Goal: Task Accomplishment & Management: Complete application form

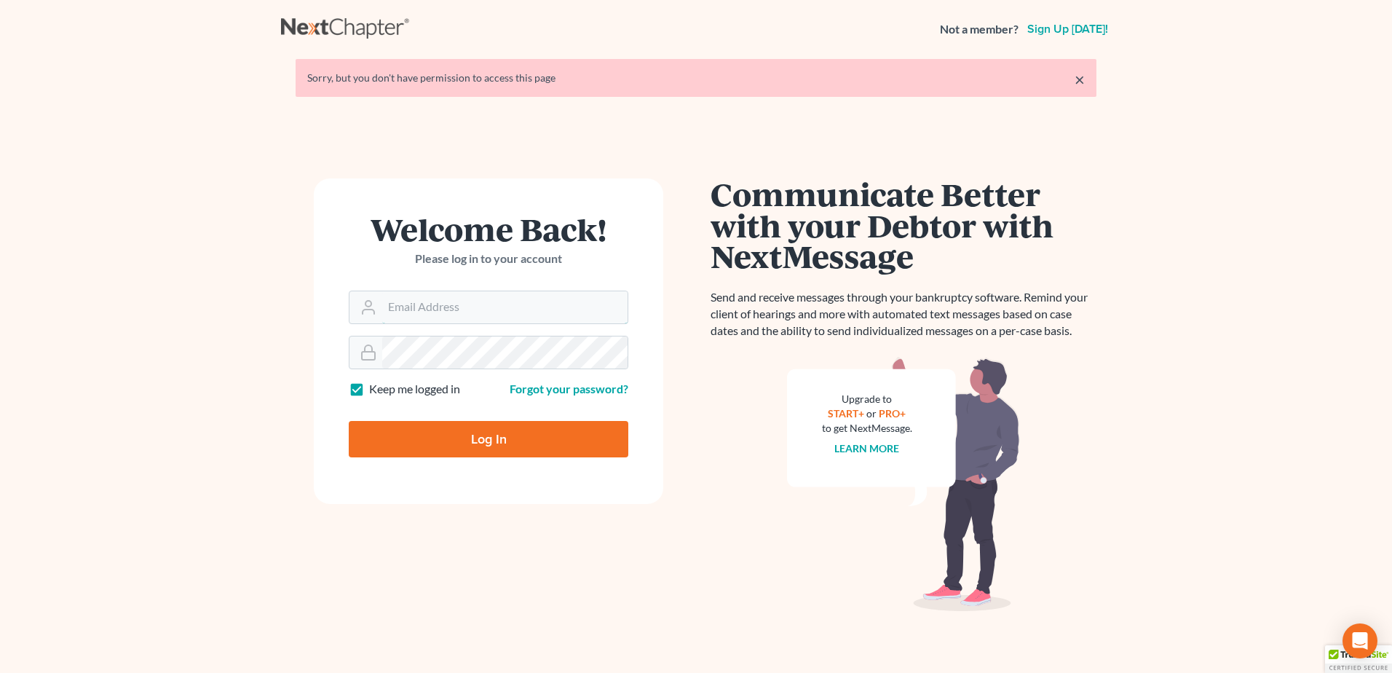
type input "lmoberg@saderlawfirm.com"
click at [496, 439] on input "Log In" at bounding box center [489, 439] width 280 height 36
type input "Thinking..."
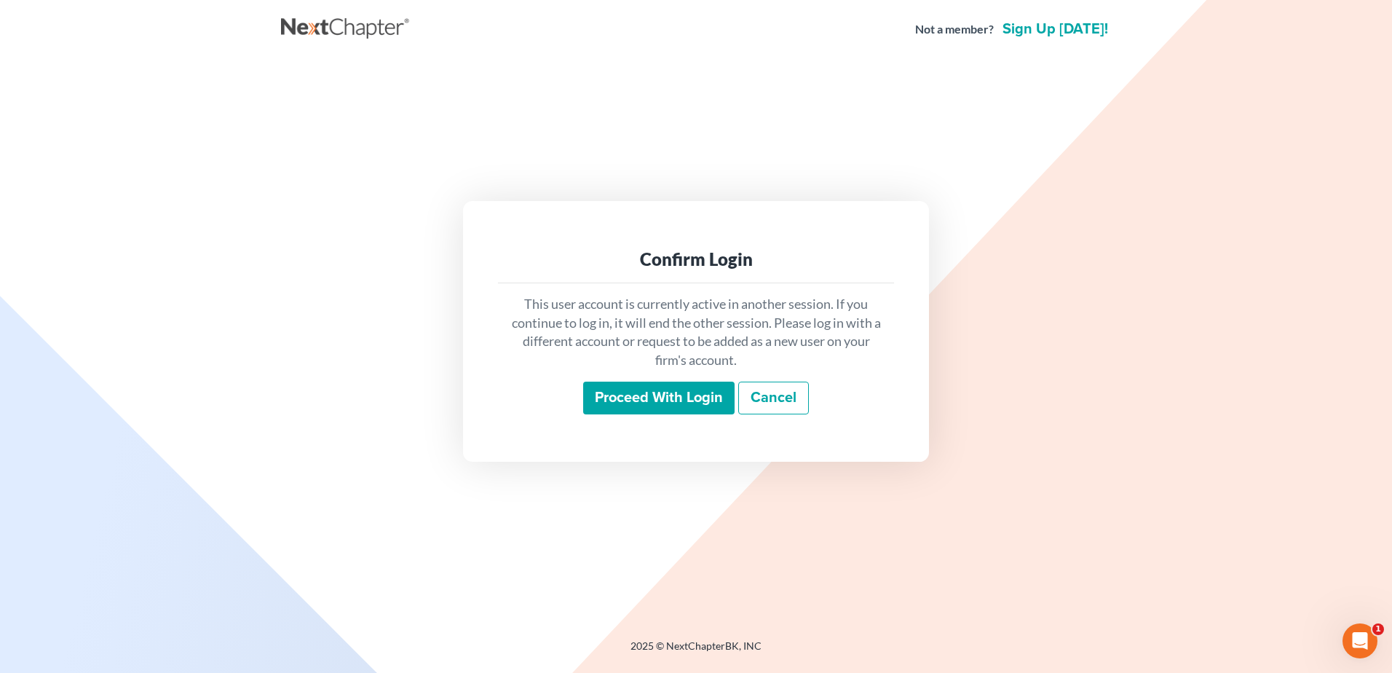
click at [656, 396] on input "Proceed with login" at bounding box center [658, 397] width 151 height 33
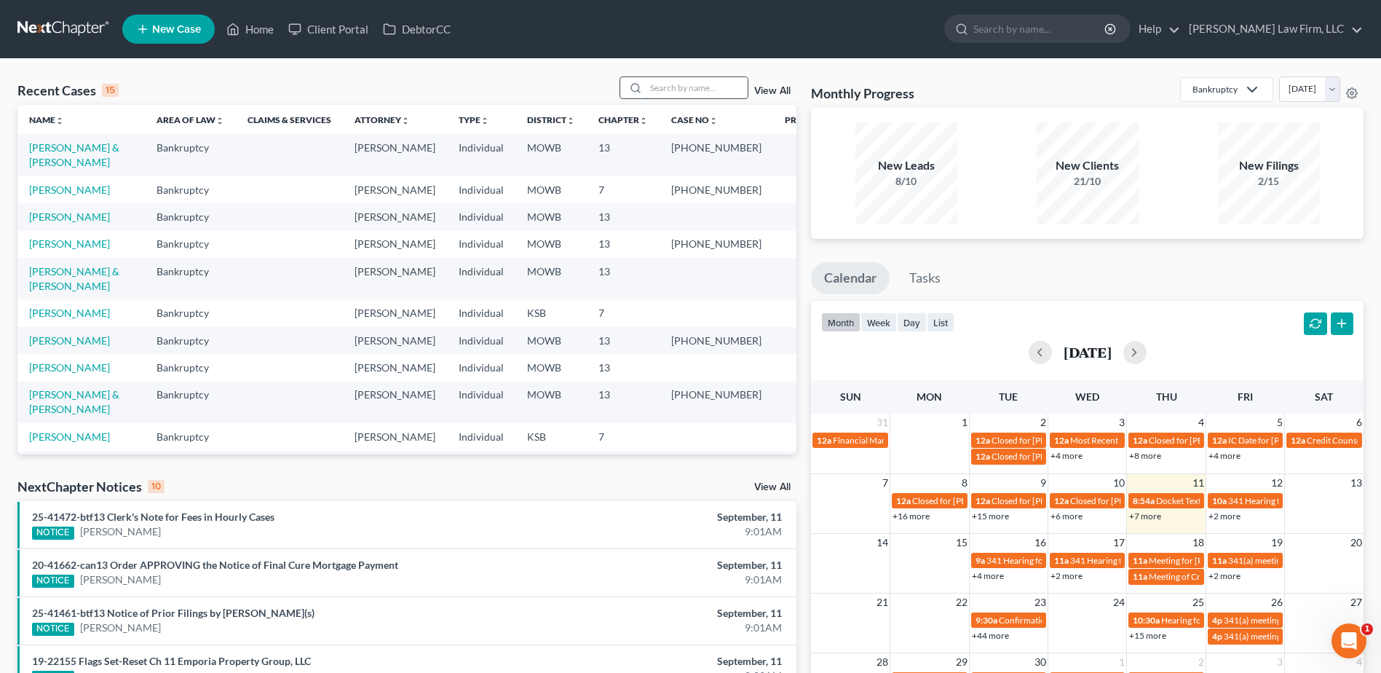
click at [687, 92] on input "search" at bounding box center [697, 87] width 102 height 21
type input "[PERSON_NAME]"
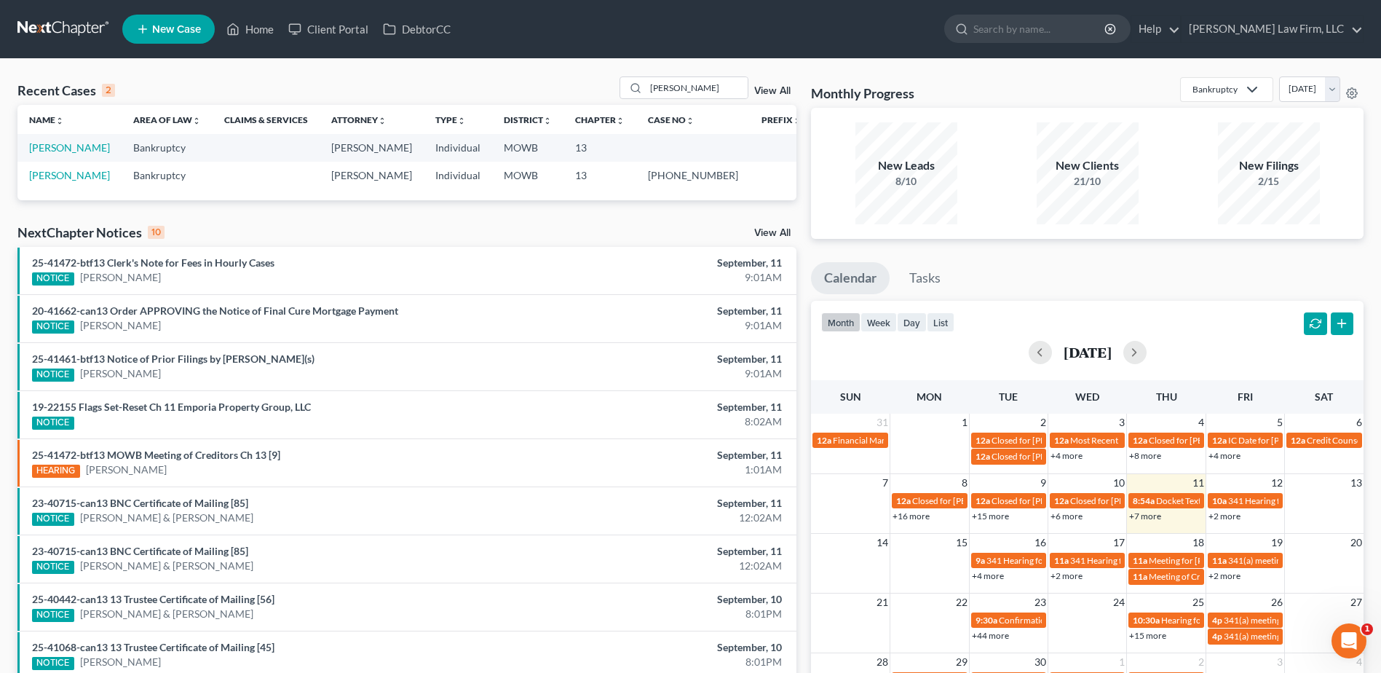
click at [772, 90] on link "View All" at bounding box center [772, 91] width 36 height 10
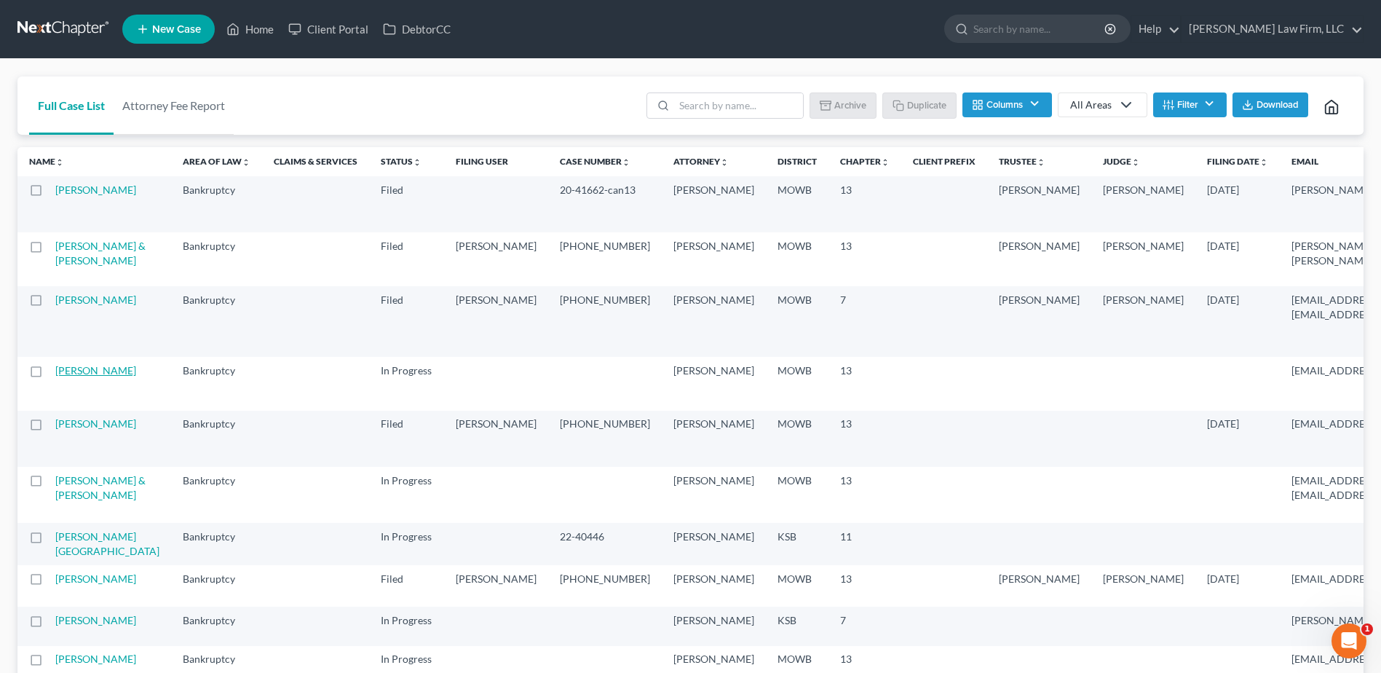
click at [74, 376] on link "[PERSON_NAME]" at bounding box center [95, 370] width 81 height 12
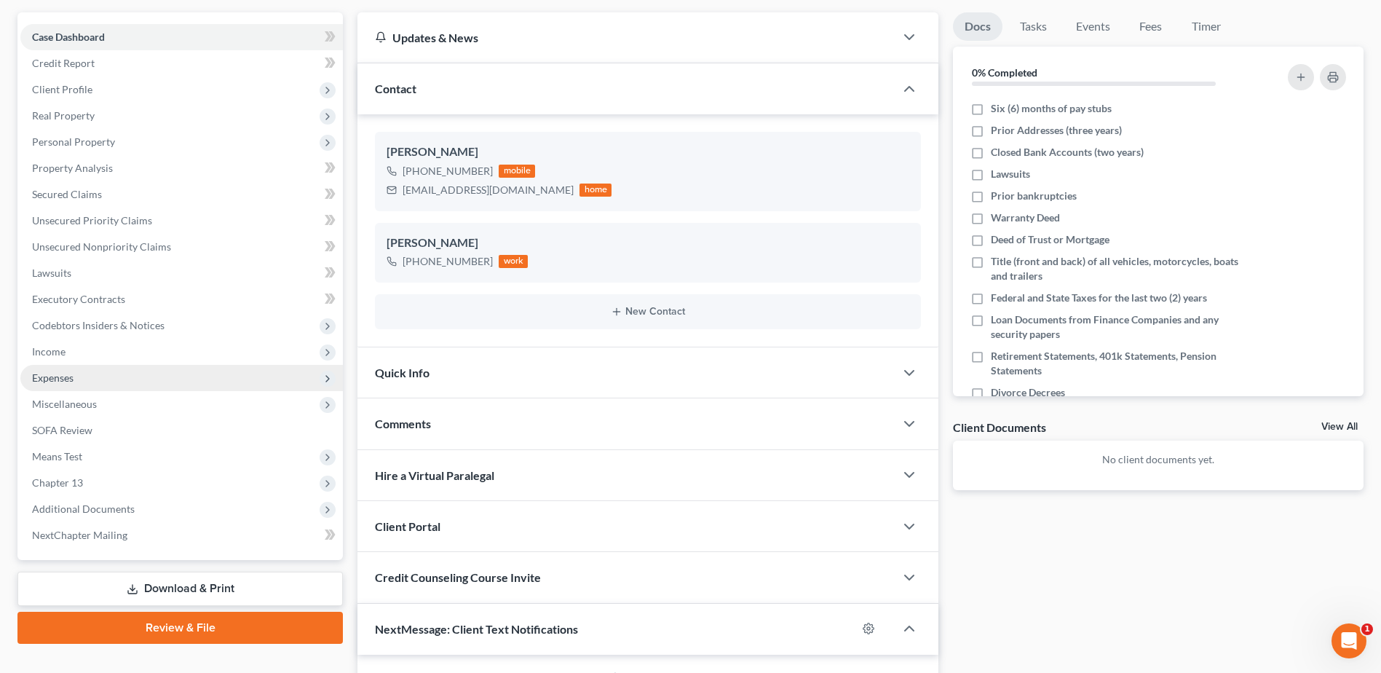
scroll to position [87, 0]
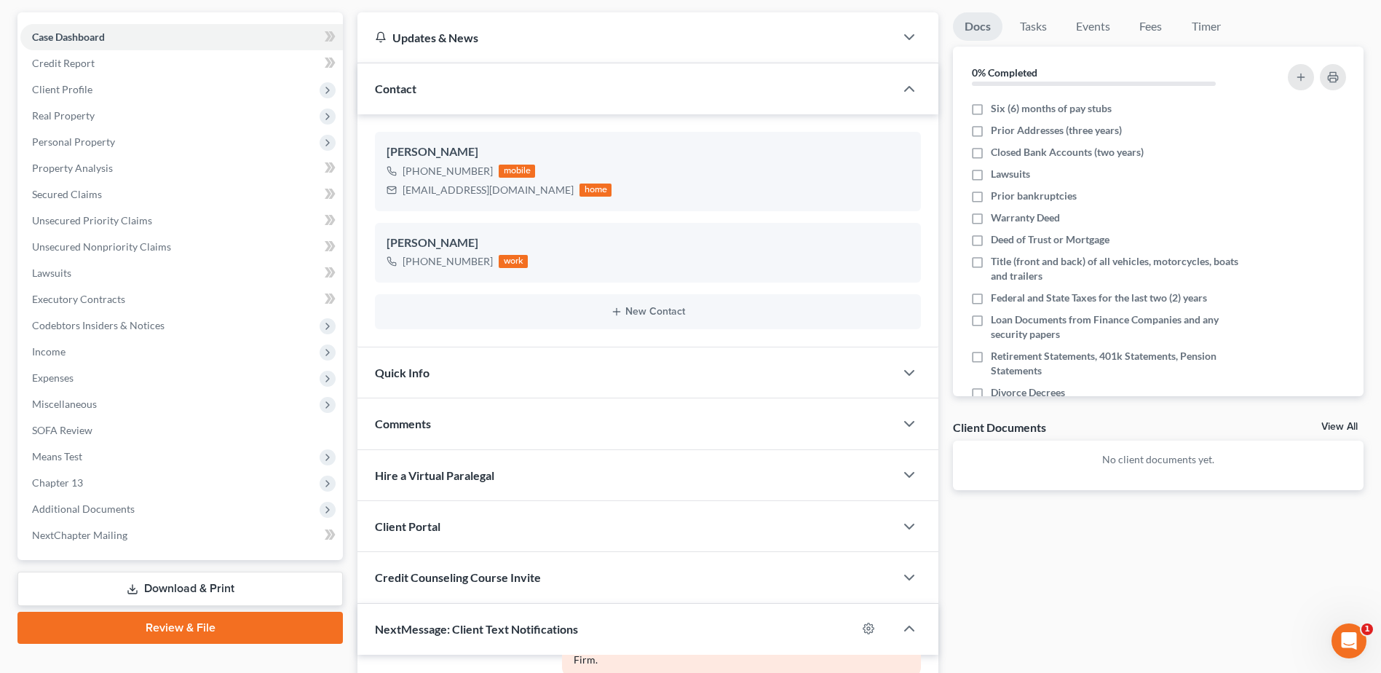
click at [396, 370] on span "Quick Info" at bounding box center [402, 372] width 55 height 14
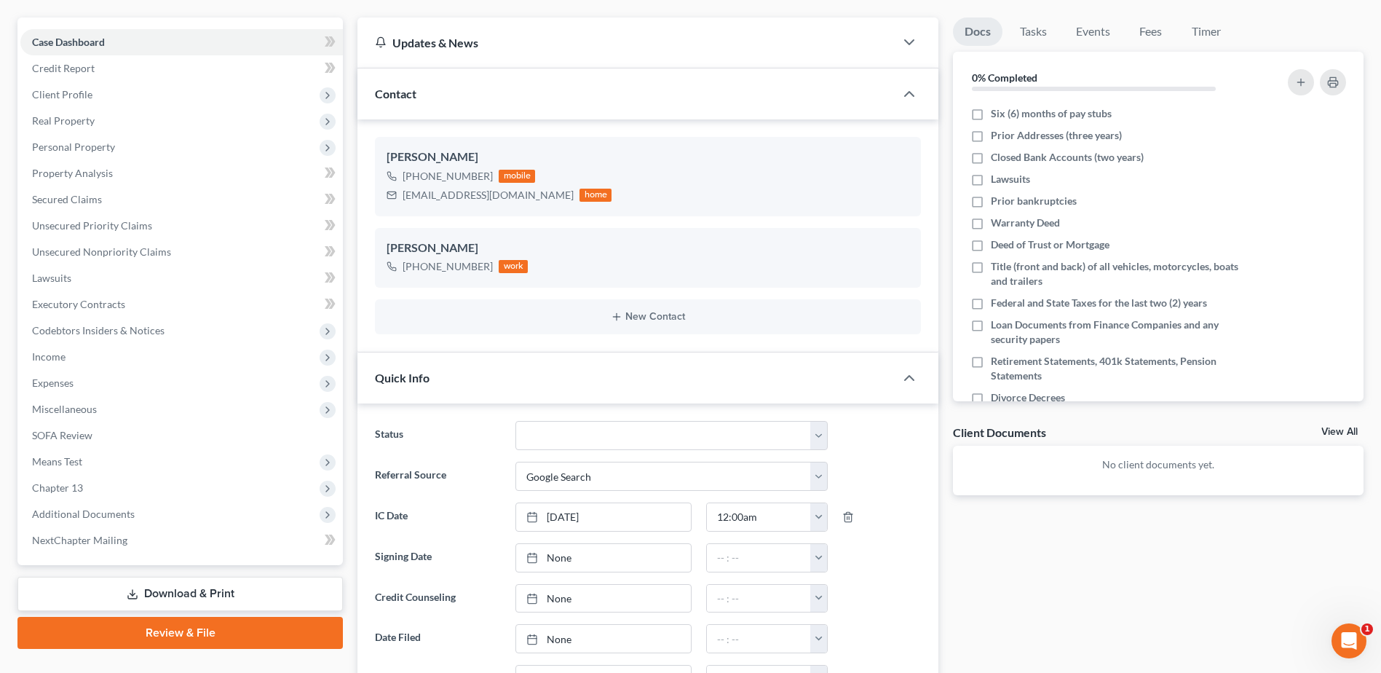
scroll to position [73, 0]
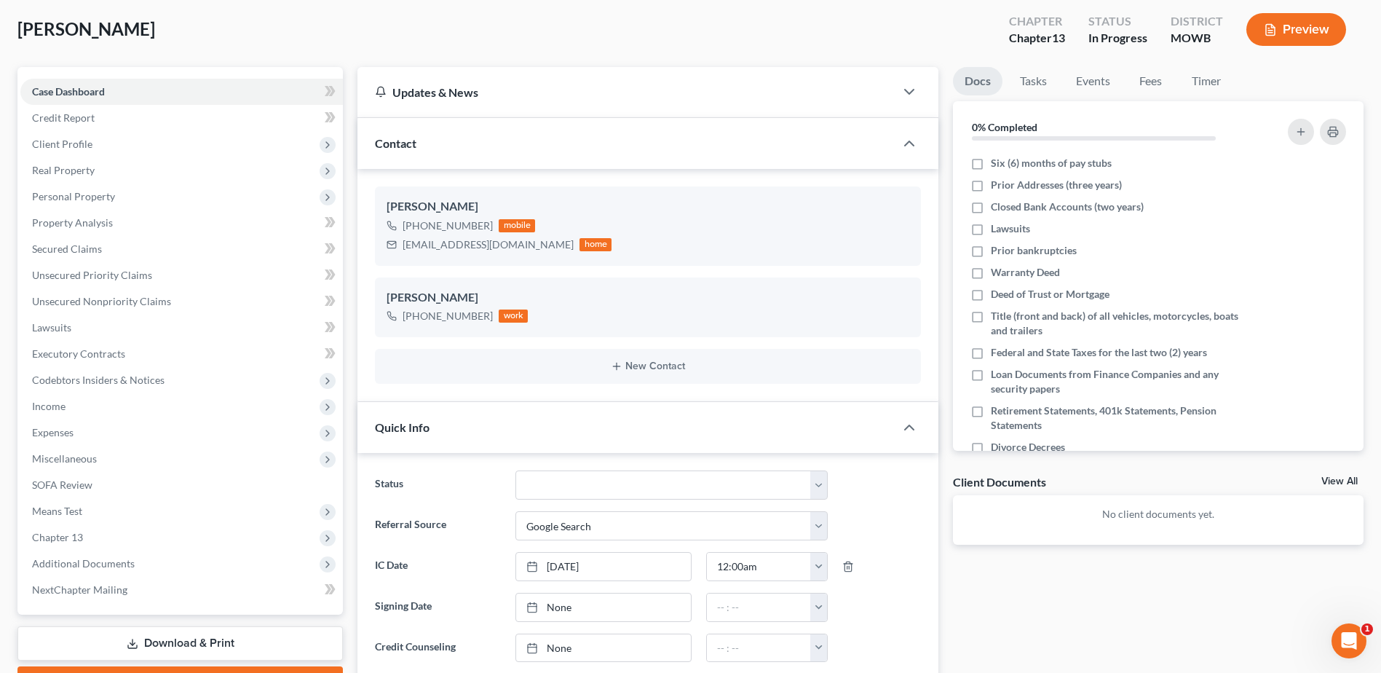
click at [218, 639] on link "Download & Print" at bounding box center [179, 643] width 325 height 34
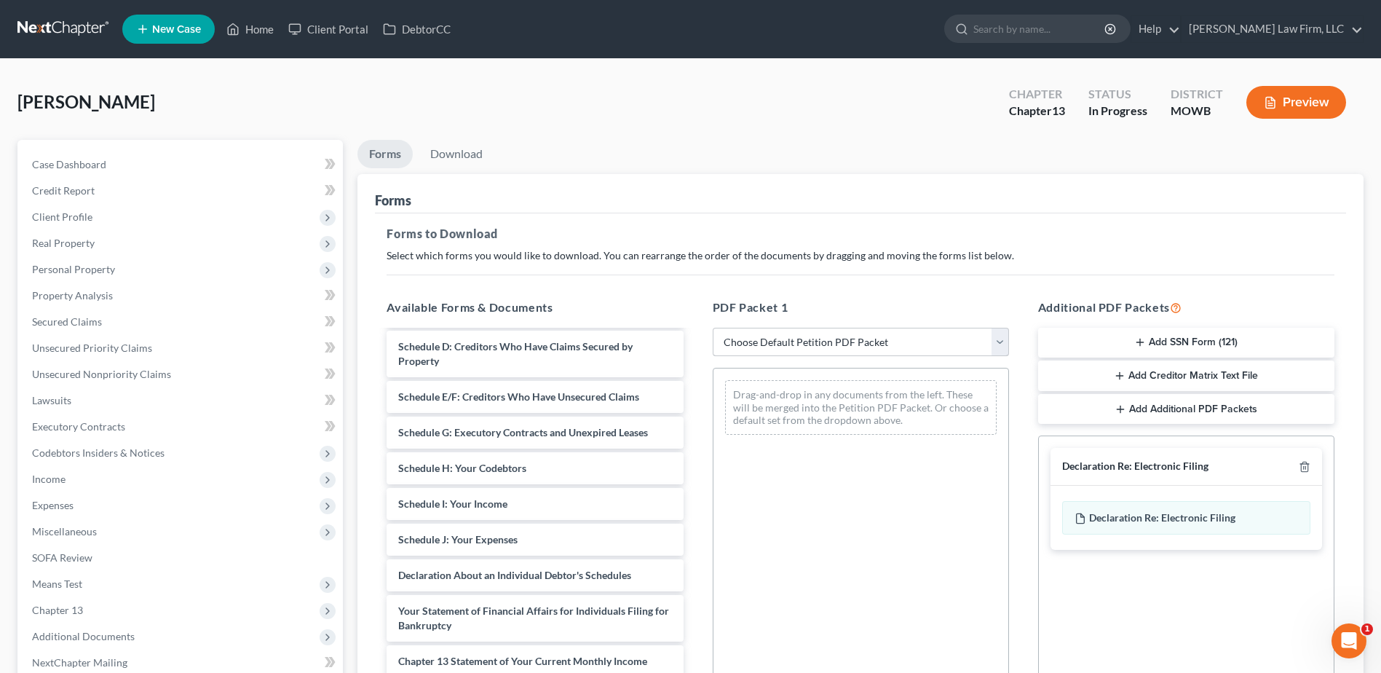
scroll to position [146, 0]
click at [1003, 345] on select "Choose Default Petition PDF Packet Complete Bankruptcy Petition (all forms and …" at bounding box center [861, 342] width 296 height 29
select select "0"
click at [713, 328] on select "Choose Default Petition PDF Packet Complete Bankruptcy Petition (all forms and …" at bounding box center [861, 342] width 296 height 29
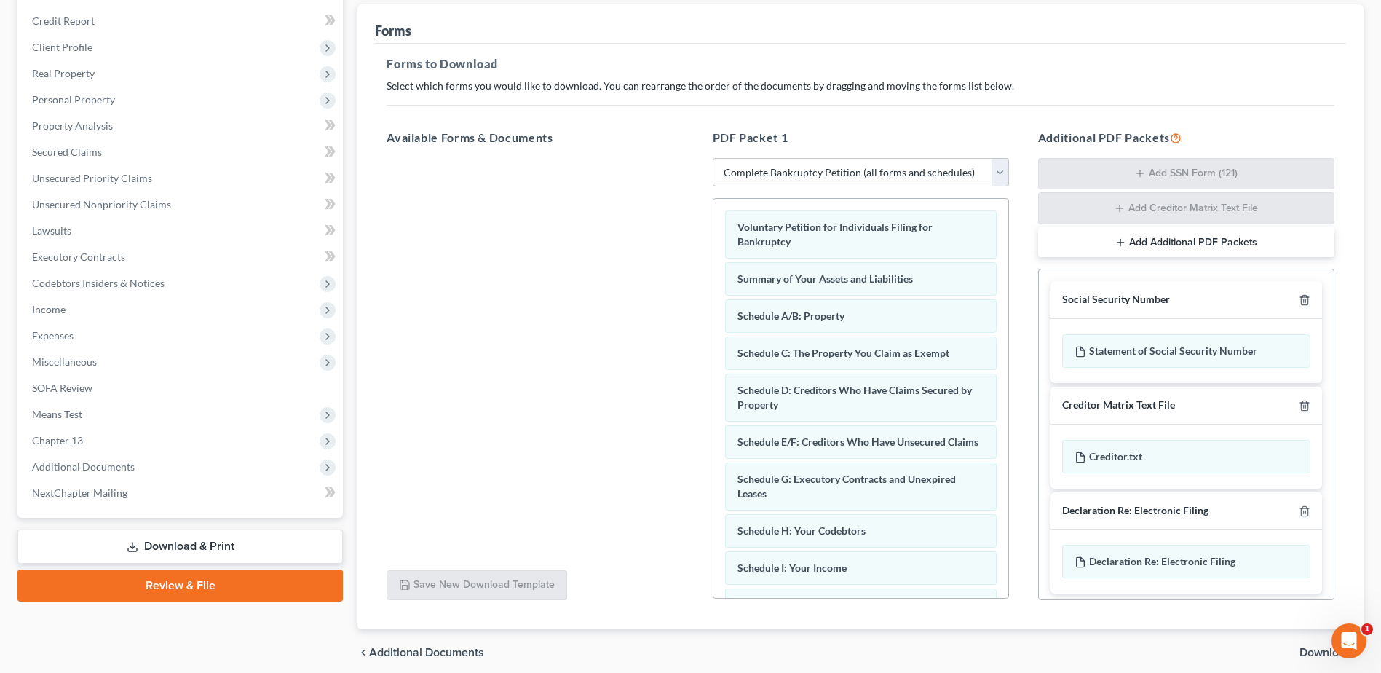
scroll to position [182, 0]
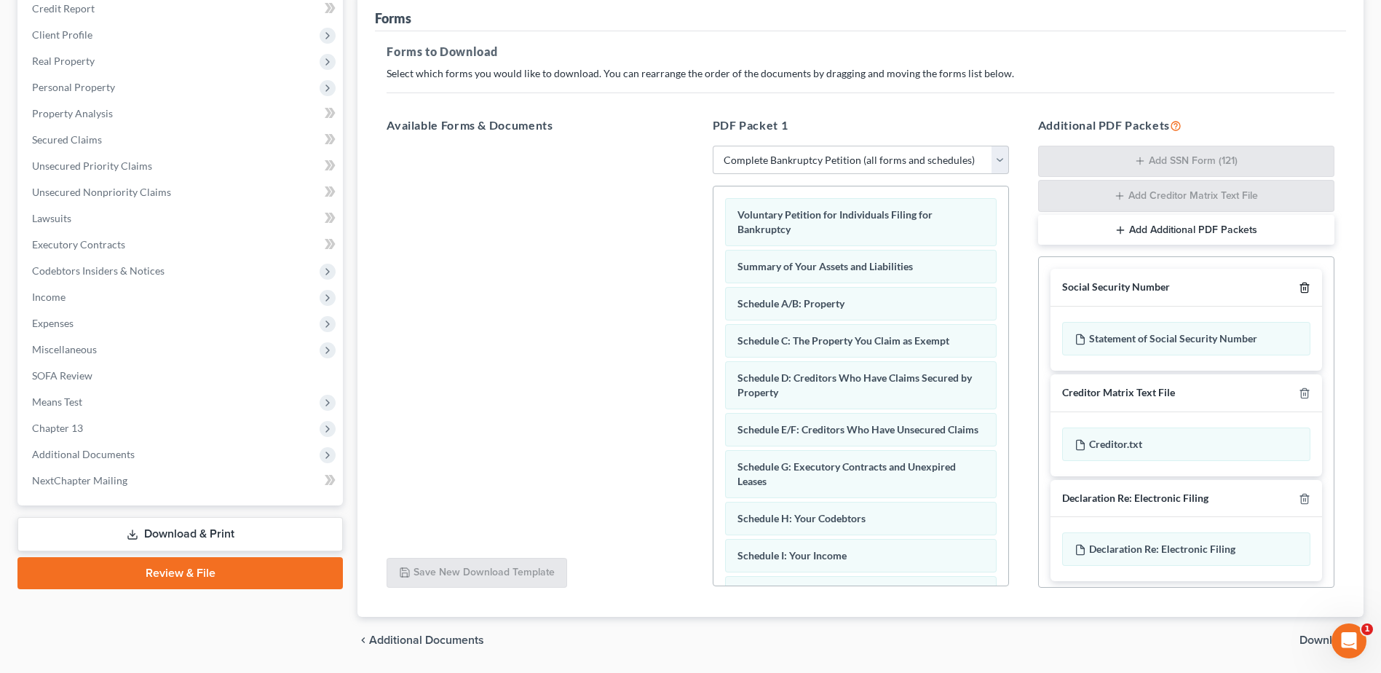
click at [1304, 289] on line "button" at bounding box center [1304, 289] width 0 height 3
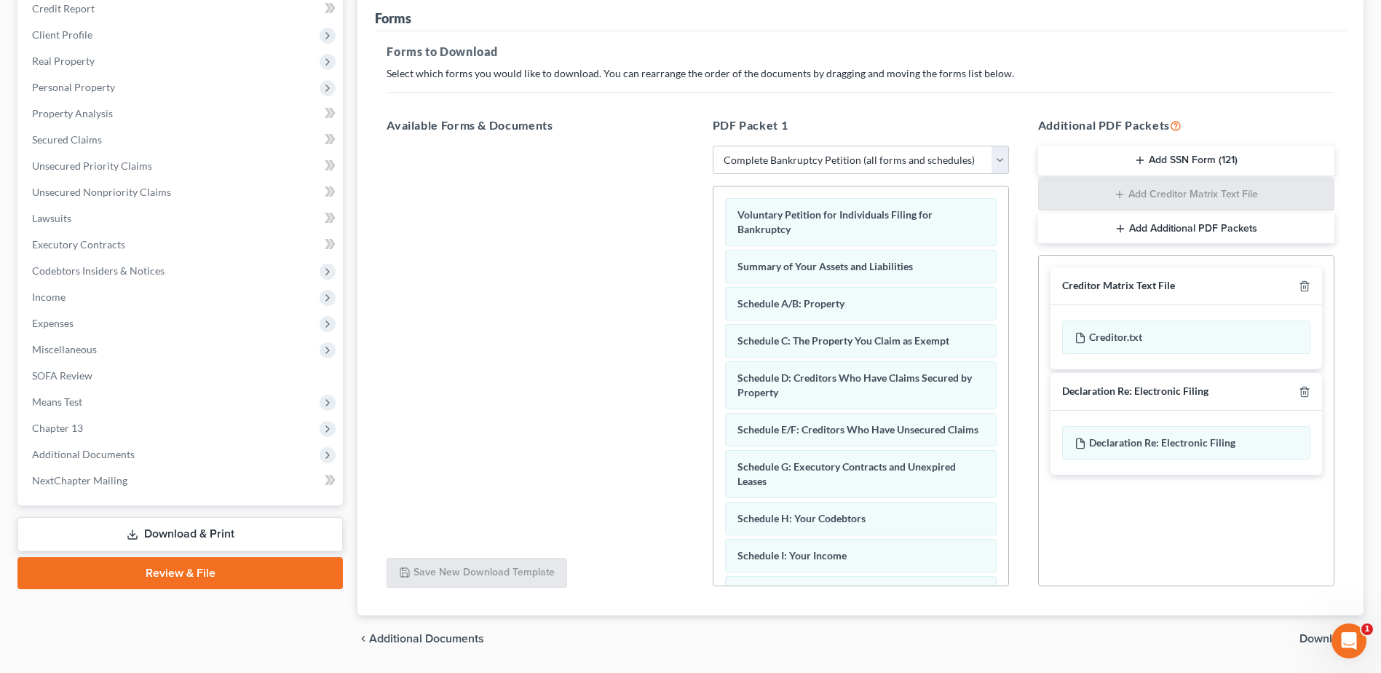
click at [1292, 289] on div "Creditor Matrix Text File" at bounding box center [1186, 286] width 272 height 38
click at [1308, 282] on icon "button" at bounding box center [1305, 286] width 12 height 12
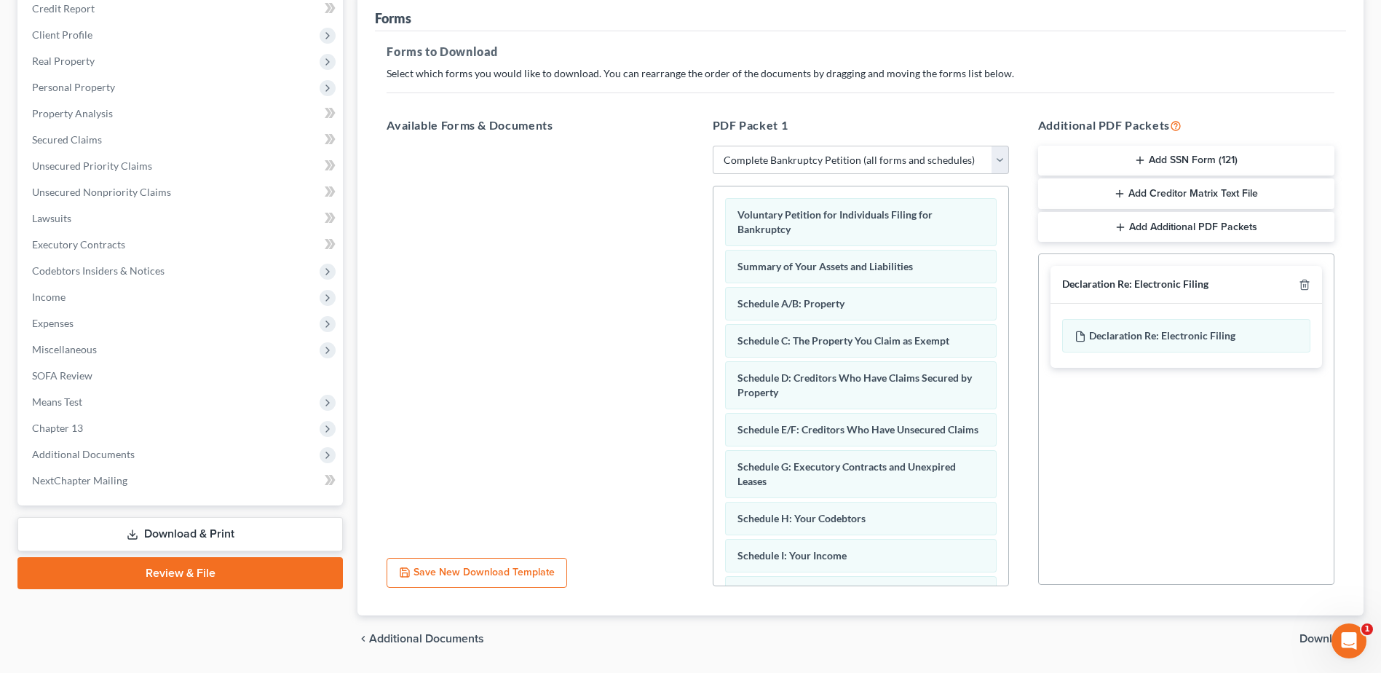
click at [1307, 637] on span "Download" at bounding box center [1325, 639] width 52 height 12
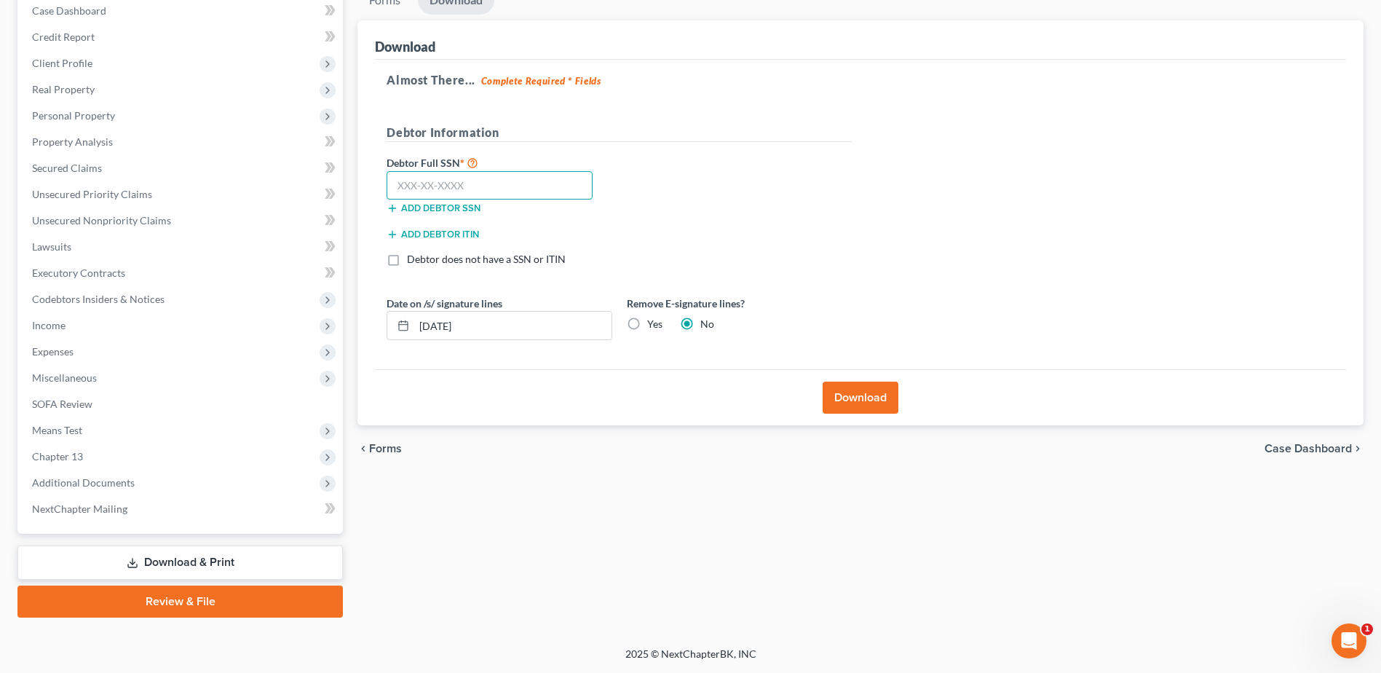
click at [499, 189] on input "text" at bounding box center [490, 185] width 206 height 29
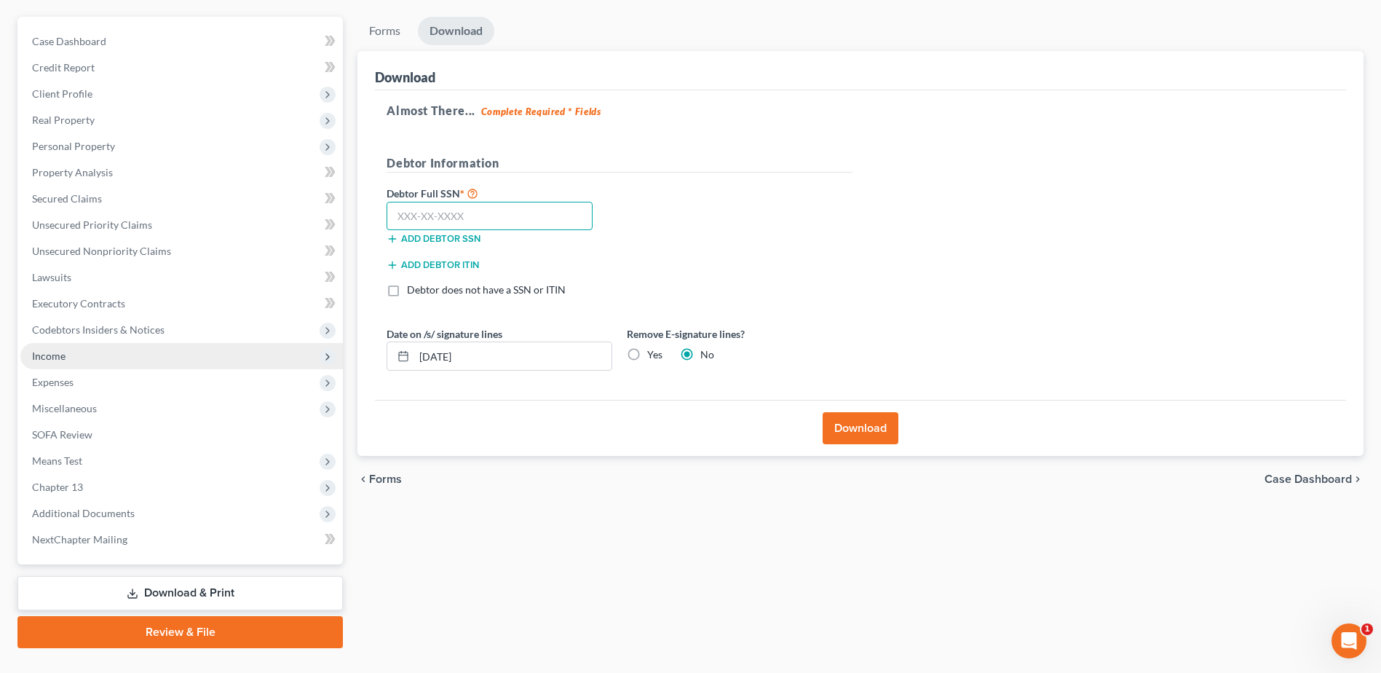
scroll to position [0, 0]
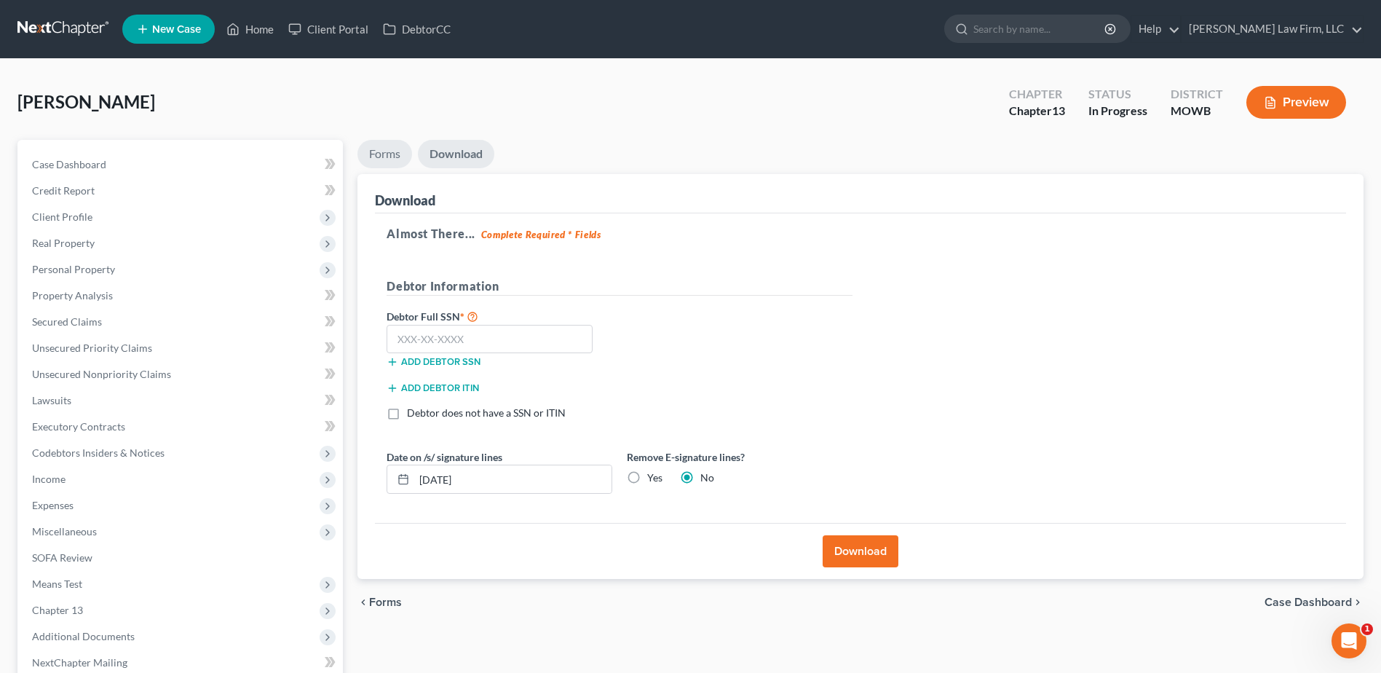
click at [384, 152] on link "Forms" at bounding box center [384, 154] width 55 height 28
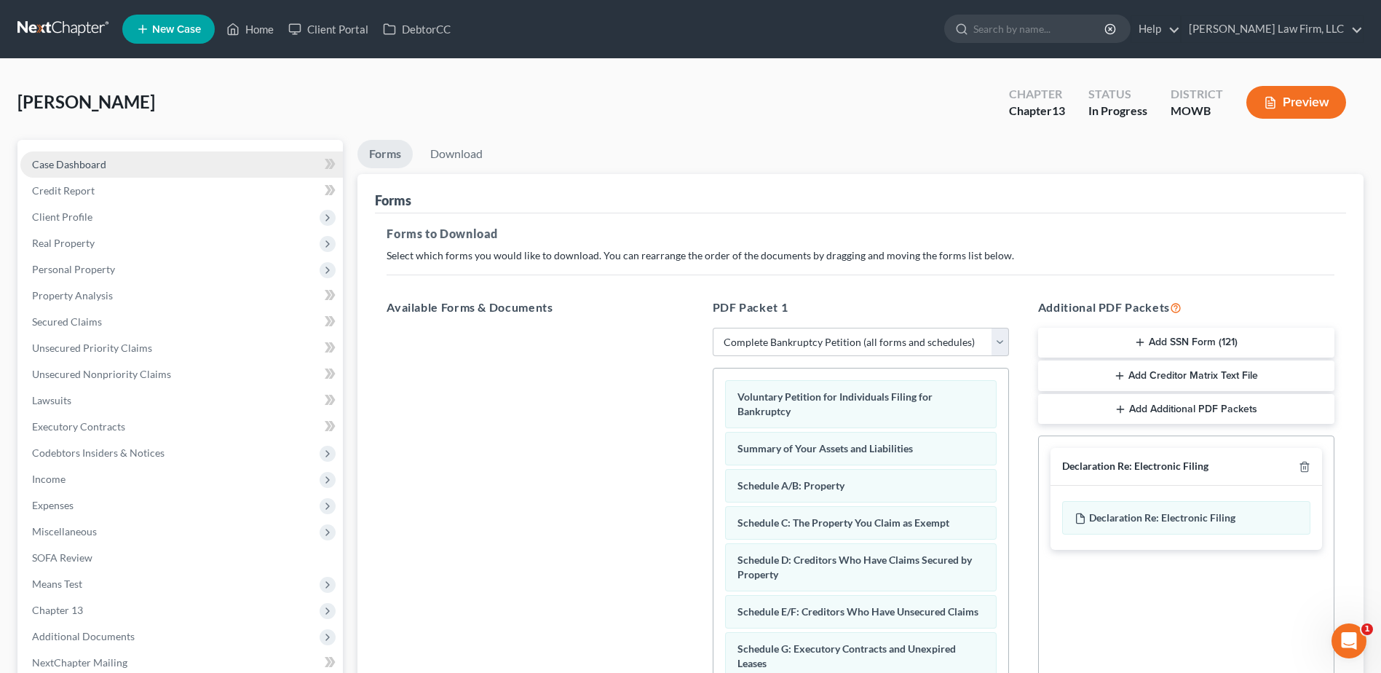
click at [37, 167] on span "Case Dashboard" at bounding box center [69, 164] width 74 height 12
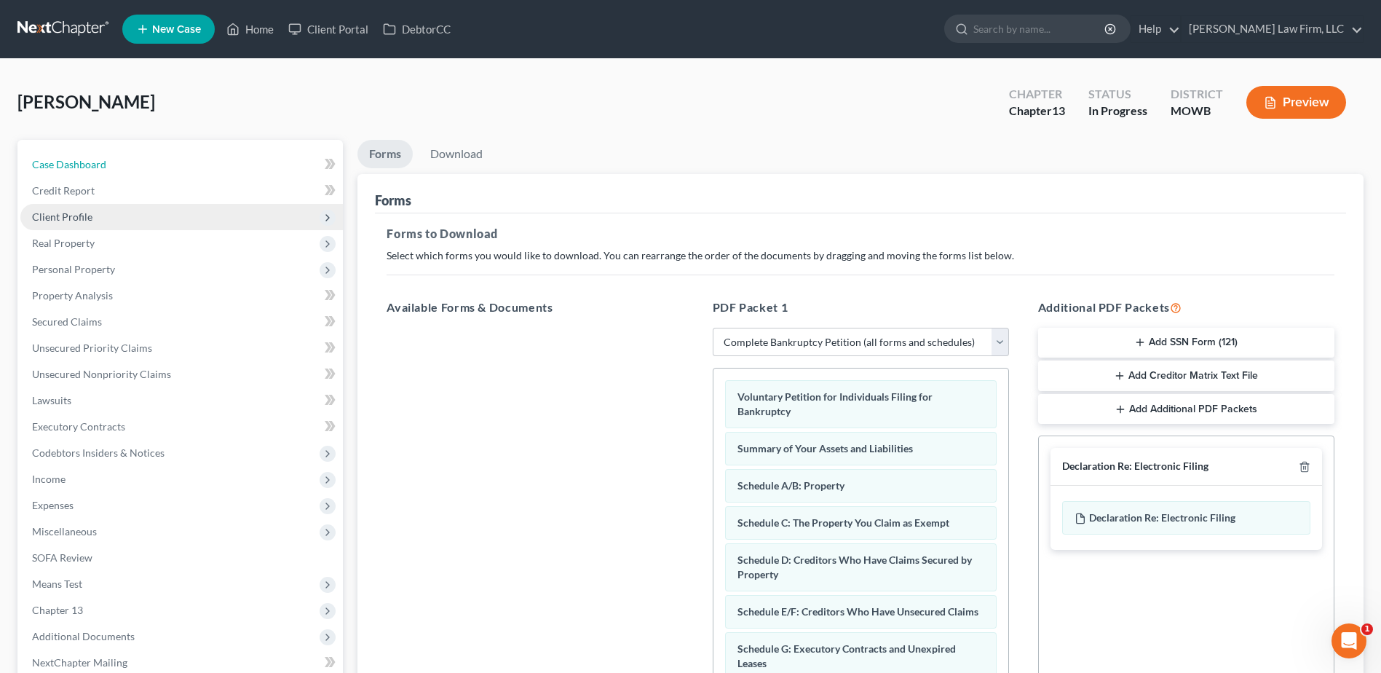
select select "4"
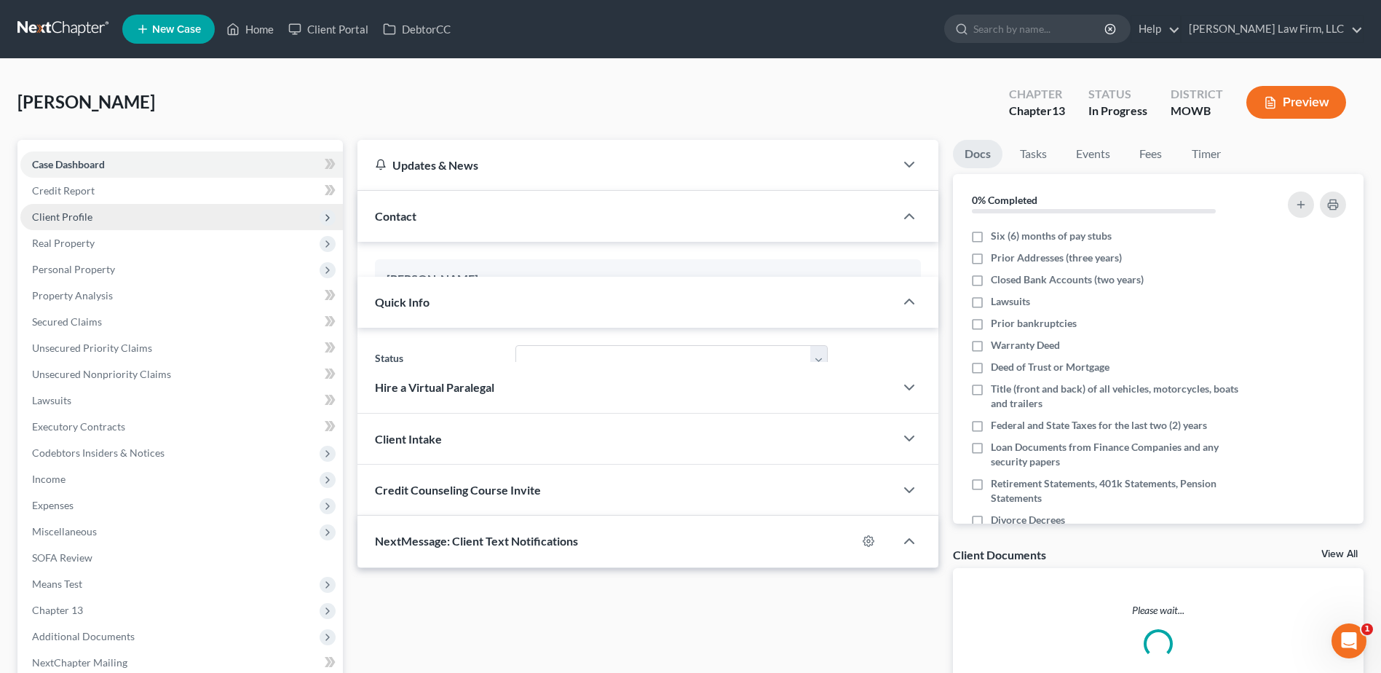
click at [55, 222] on span "Client Profile" at bounding box center [62, 216] width 60 height 12
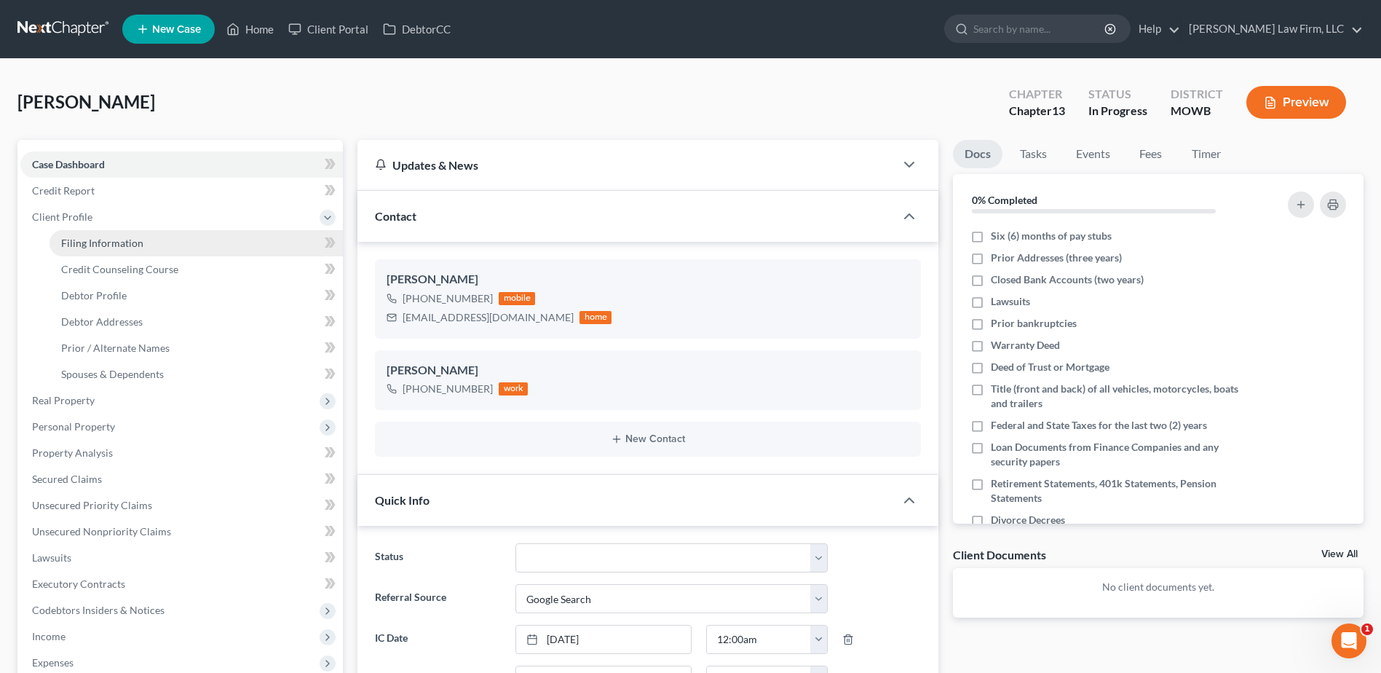
click at [58, 241] on link "Filing Information" at bounding box center [196, 243] width 293 height 26
select select "1"
select select "0"
select select "3"
select select "46"
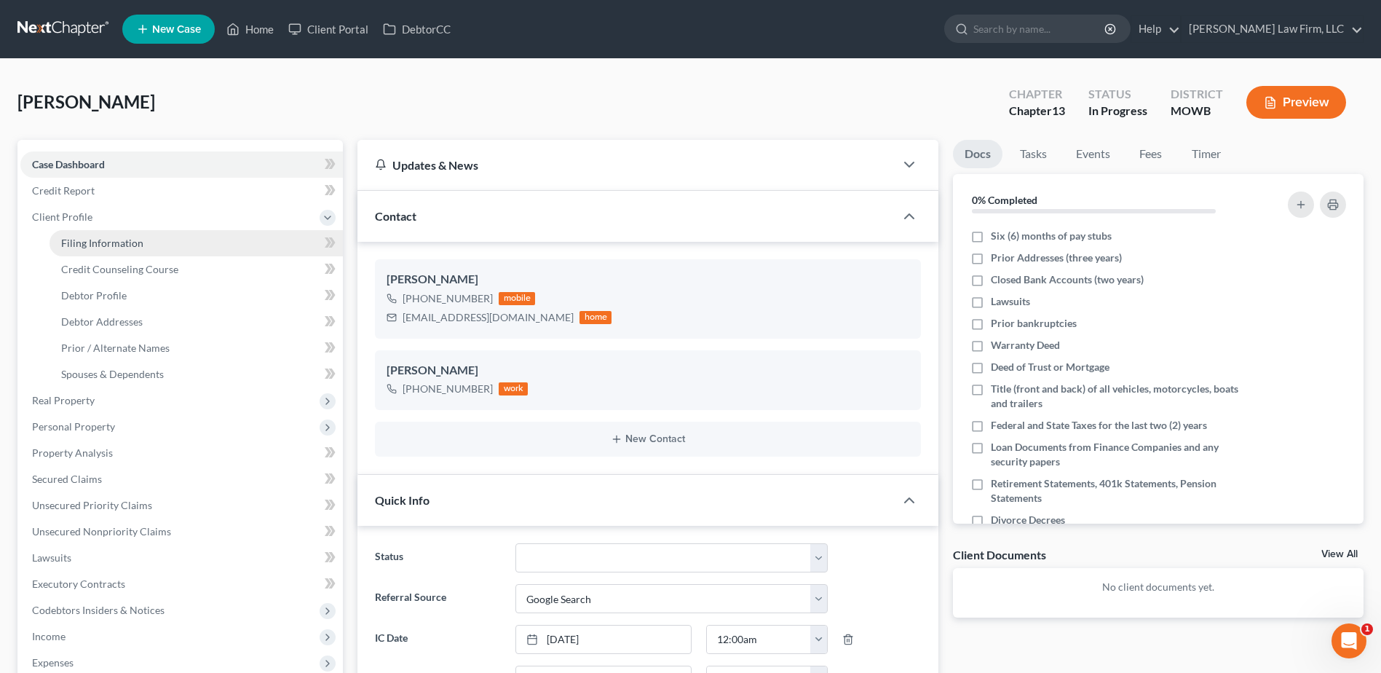
select select "10"
select select "26"
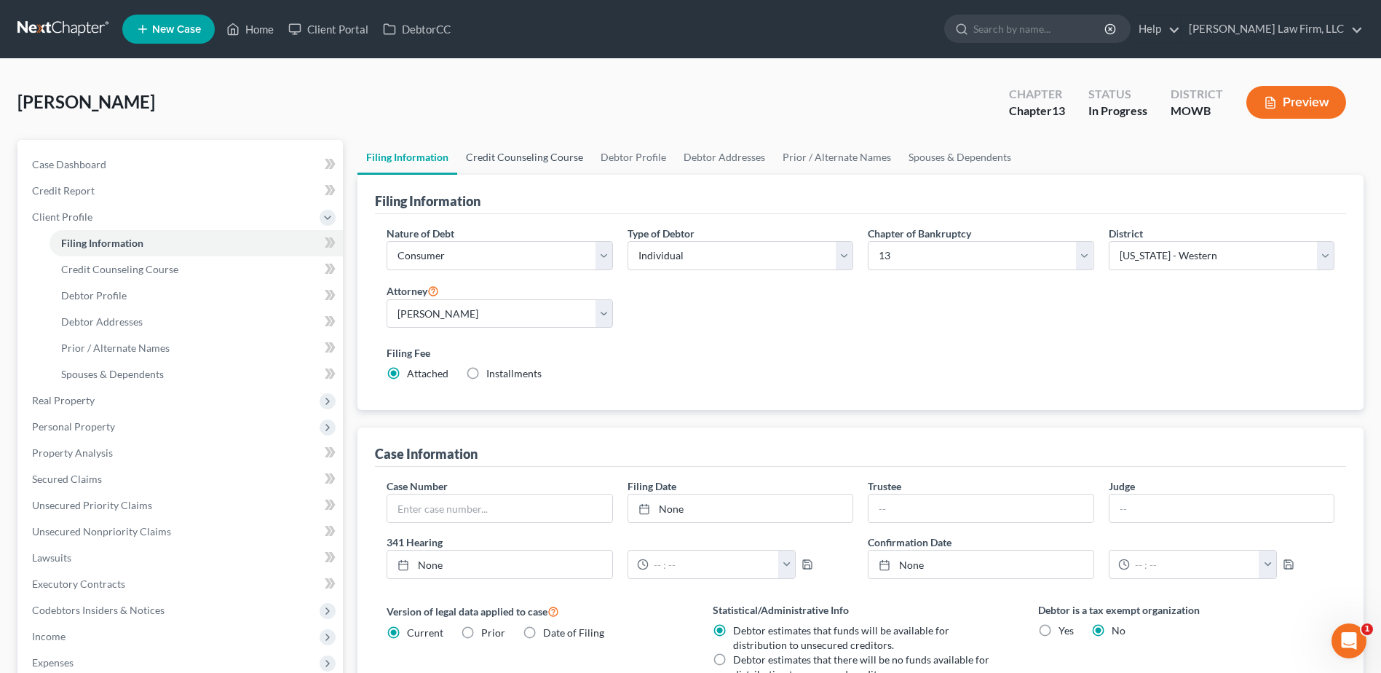
click at [504, 150] on link "Credit Counseling Course" at bounding box center [524, 157] width 135 height 35
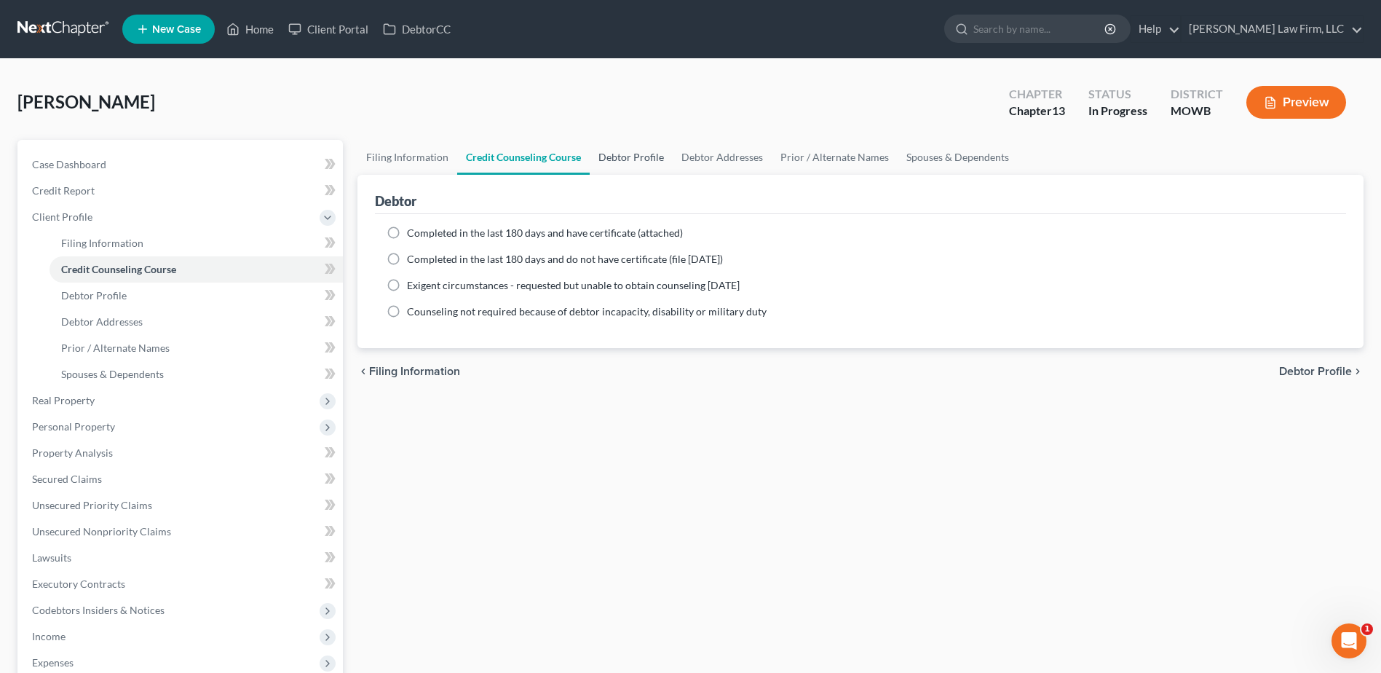
click at [606, 154] on link "Debtor Profile" at bounding box center [631, 157] width 83 height 35
select select "1"
select select "5"
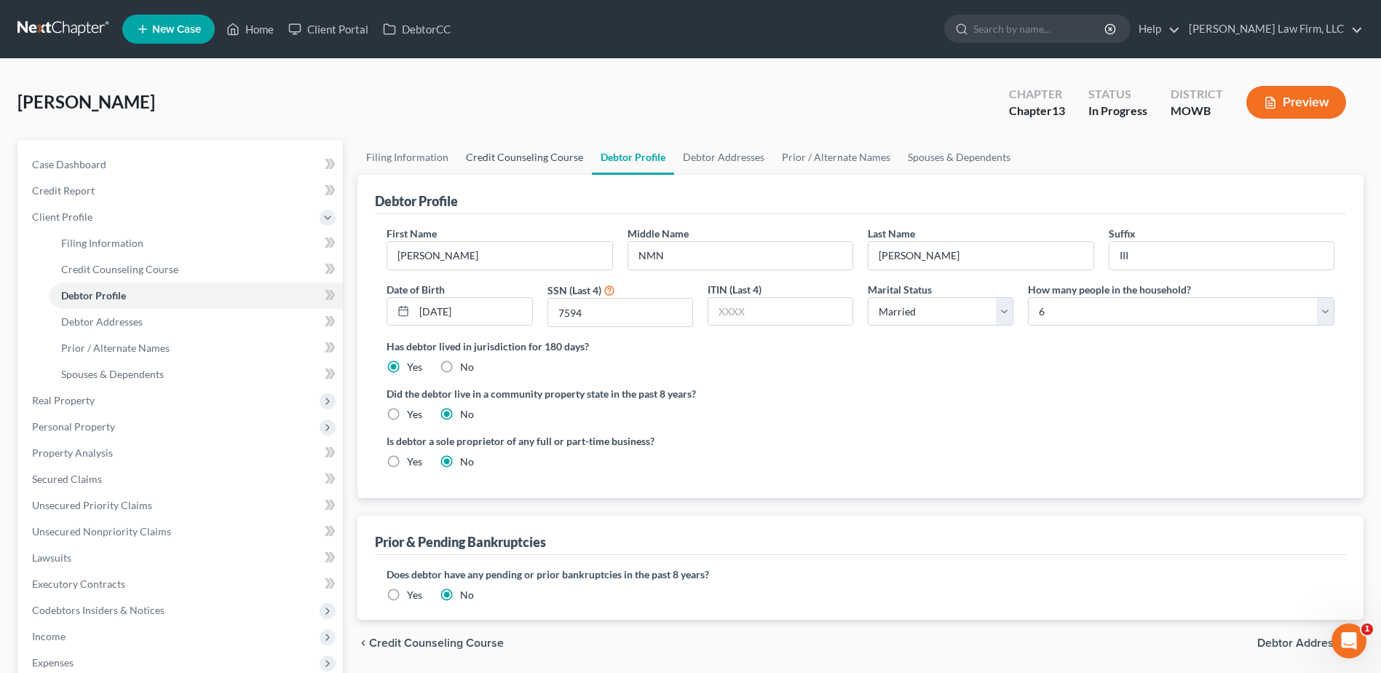
click at [545, 157] on link "Credit Counseling Course" at bounding box center [524, 157] width 135 height 35
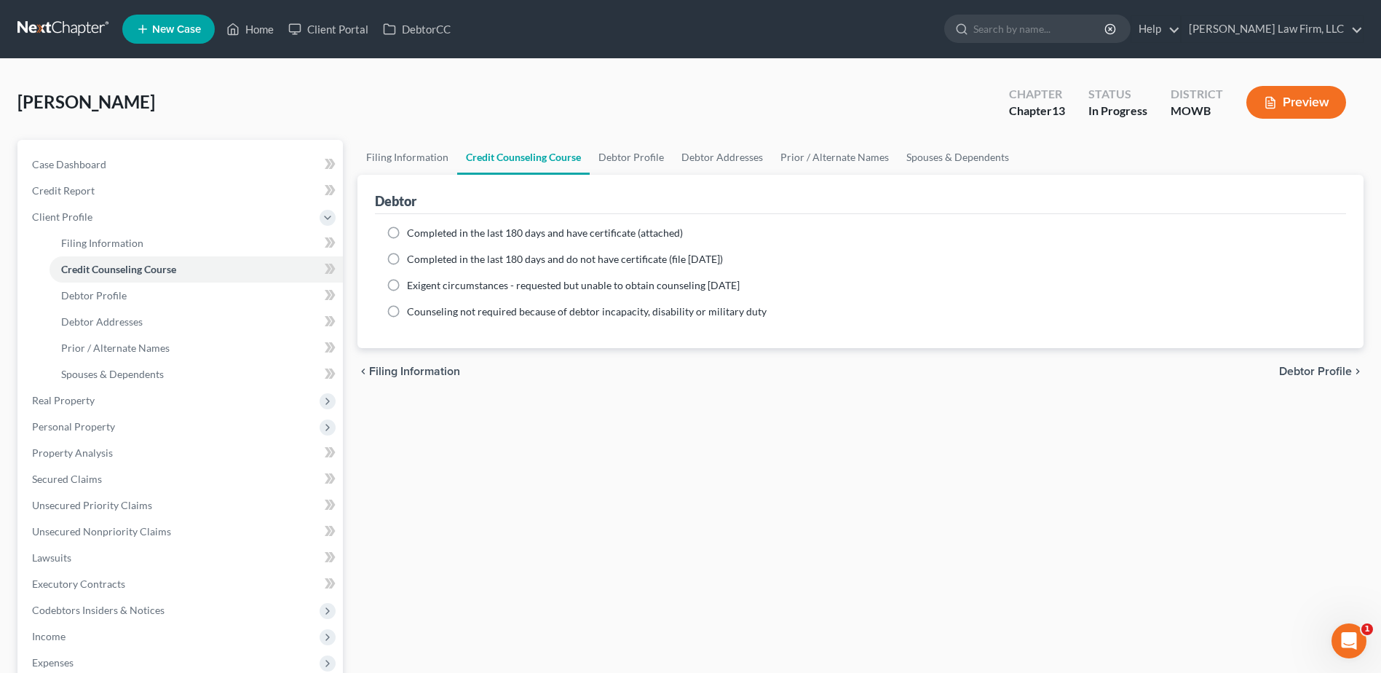
click at [407, 237] on label "Completed in the last 180 days and have certificate (attached)" at bounding box center [545, 233] width 276 height 15
click at [413, 235] on input "Completed in the last 180 days and have certificate (attached)" at bounding box center [417, 230] width 9 height 9
radio input "true"
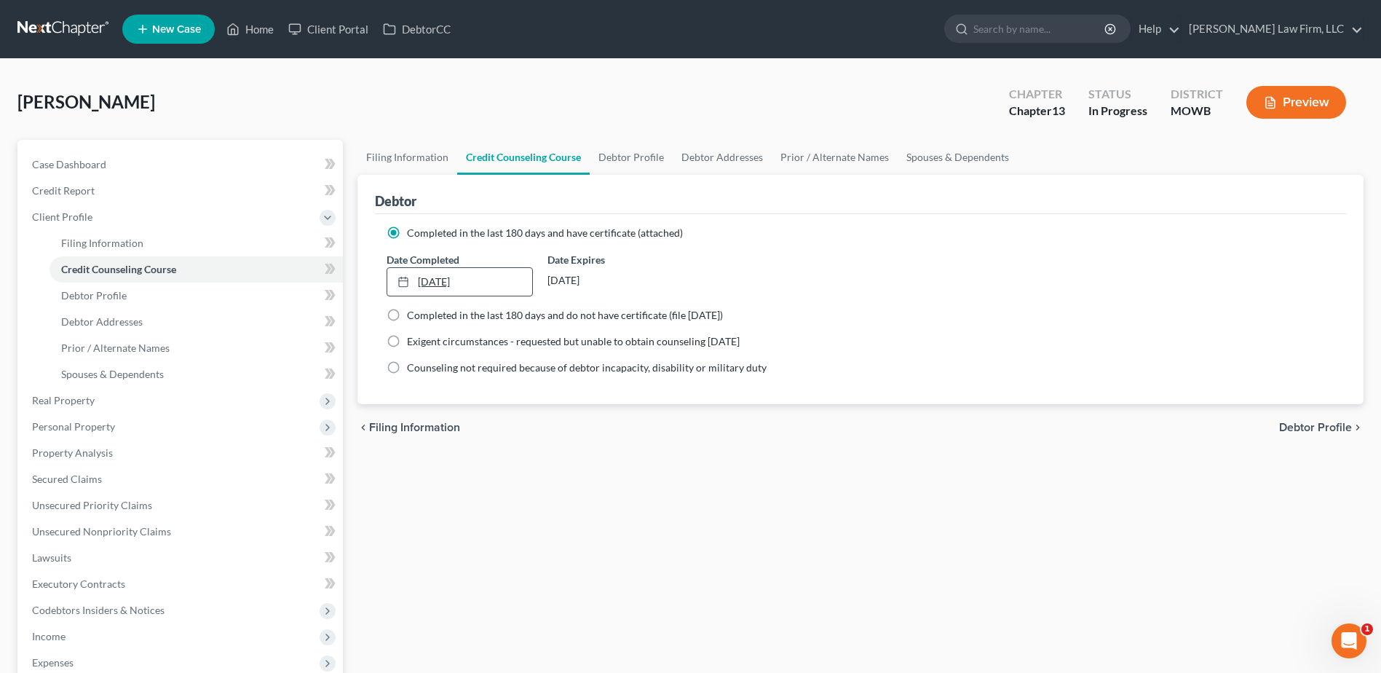
click at [437, 280] on link "[DATE]" at bounding box center [459, 282] width 144 height 28
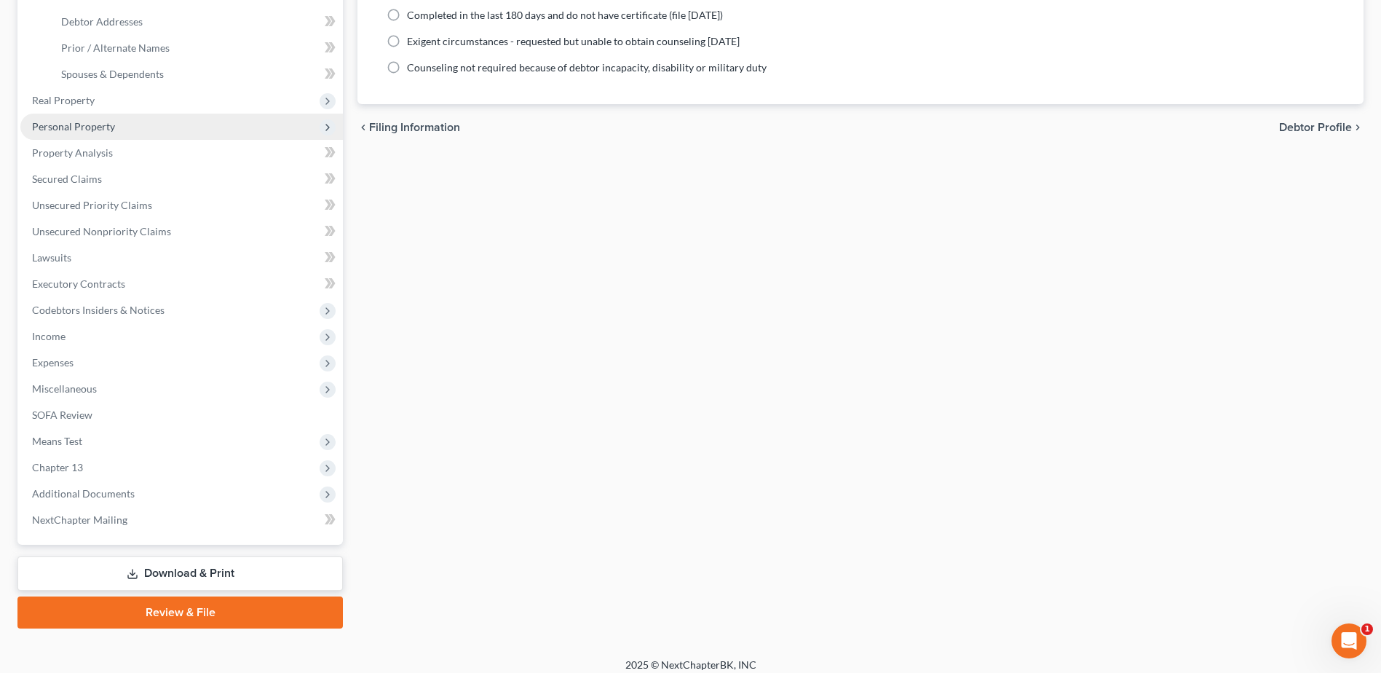
scroll to position [311, 0]
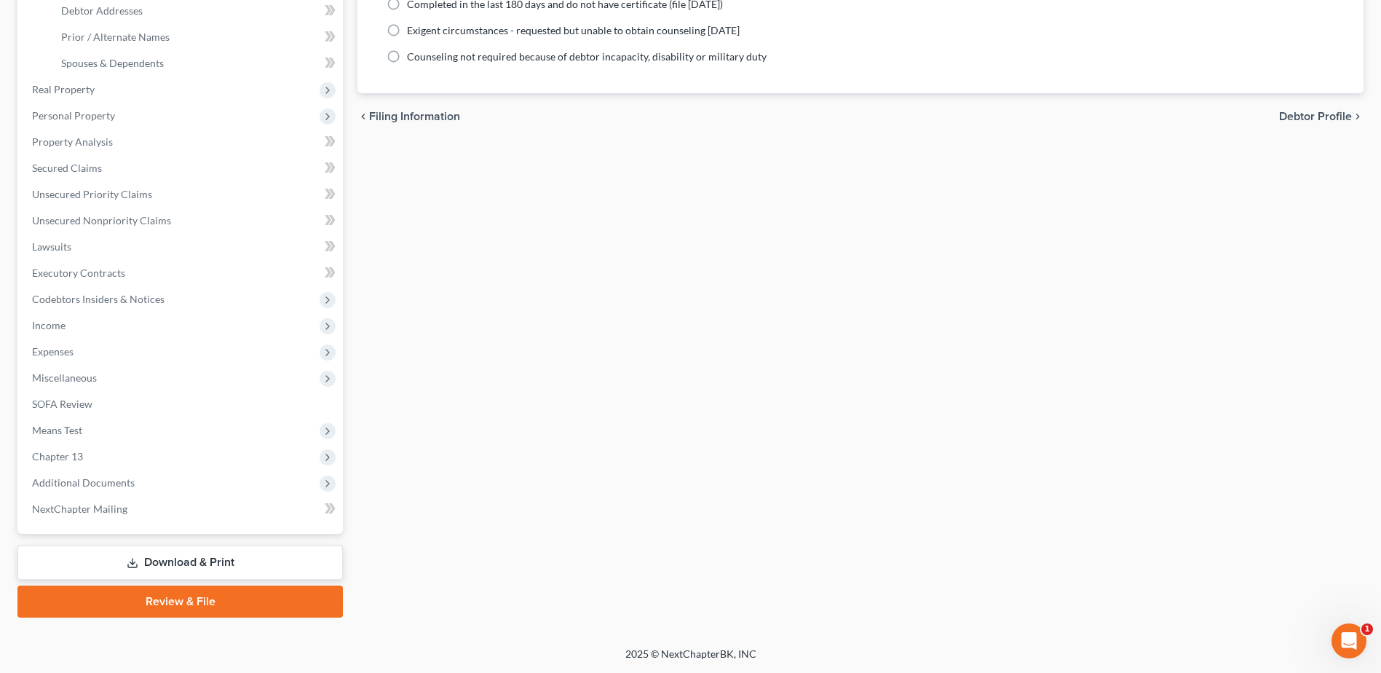
click at [248, 568] on link "Download & Print" at bounding box center [179, 562] width 325 height 34
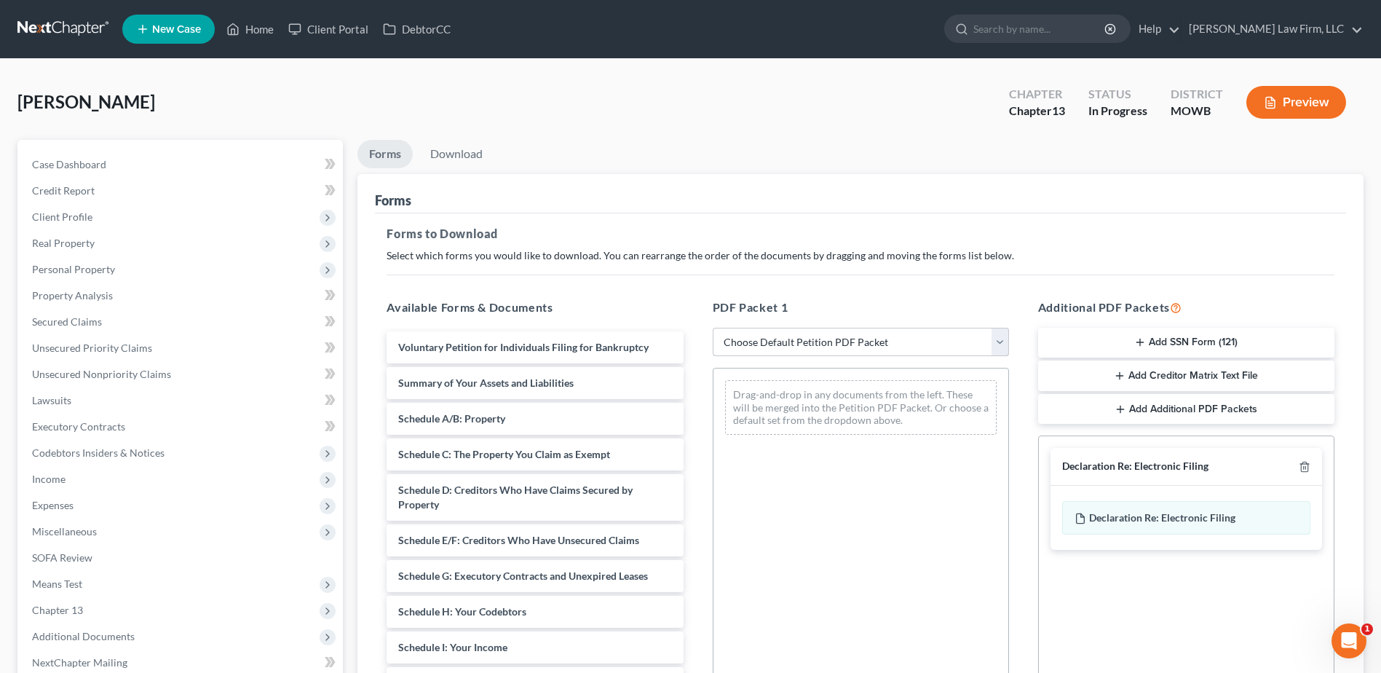
click at [990, 342] on select "Choose Default Petition PDF Packet Complete Bankruptcy Petition (all forms and …" at bounding box center [861, 342] width 296 height 29
select select "0"
click at [713, 328] on select "Choose Default Petition PDF Packet Complete Bankruptcy Petition (all forms and …" at bounding box center [861, 342] width 296 height 29
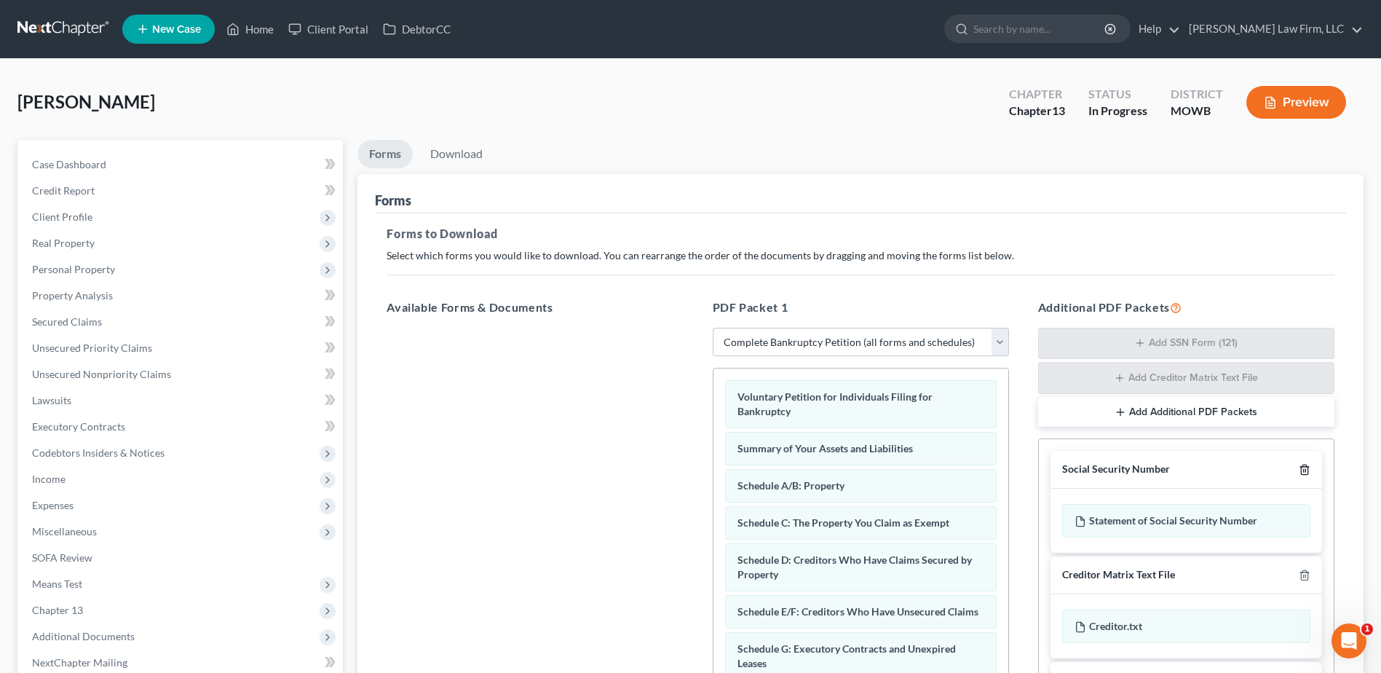
click at [1301, 467] on icon "button" at bounding box center [1304, 469] width 7 height 9
click at [1299, 466] on icon "button" at bounding box center [1305, 468] width 12 height 12
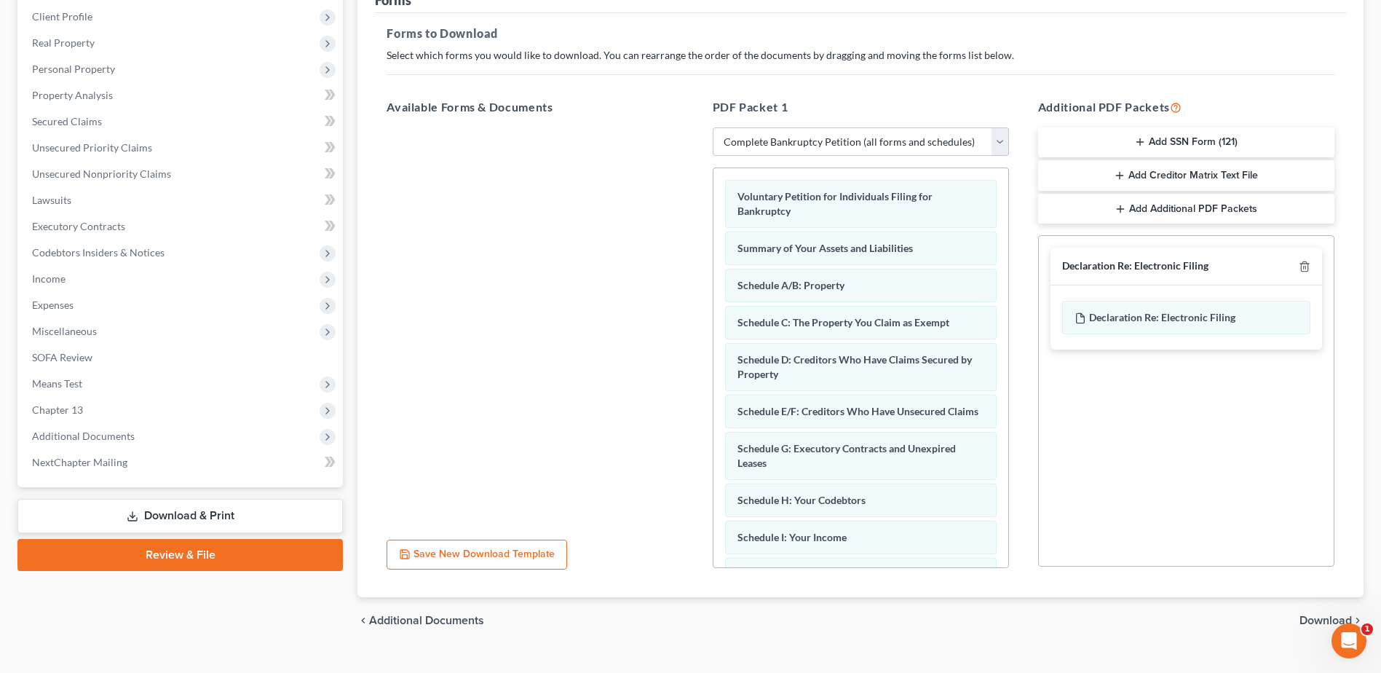
click at [1310, 618] on span "Download" at bounding box center [1325, 620] width 52 height 12
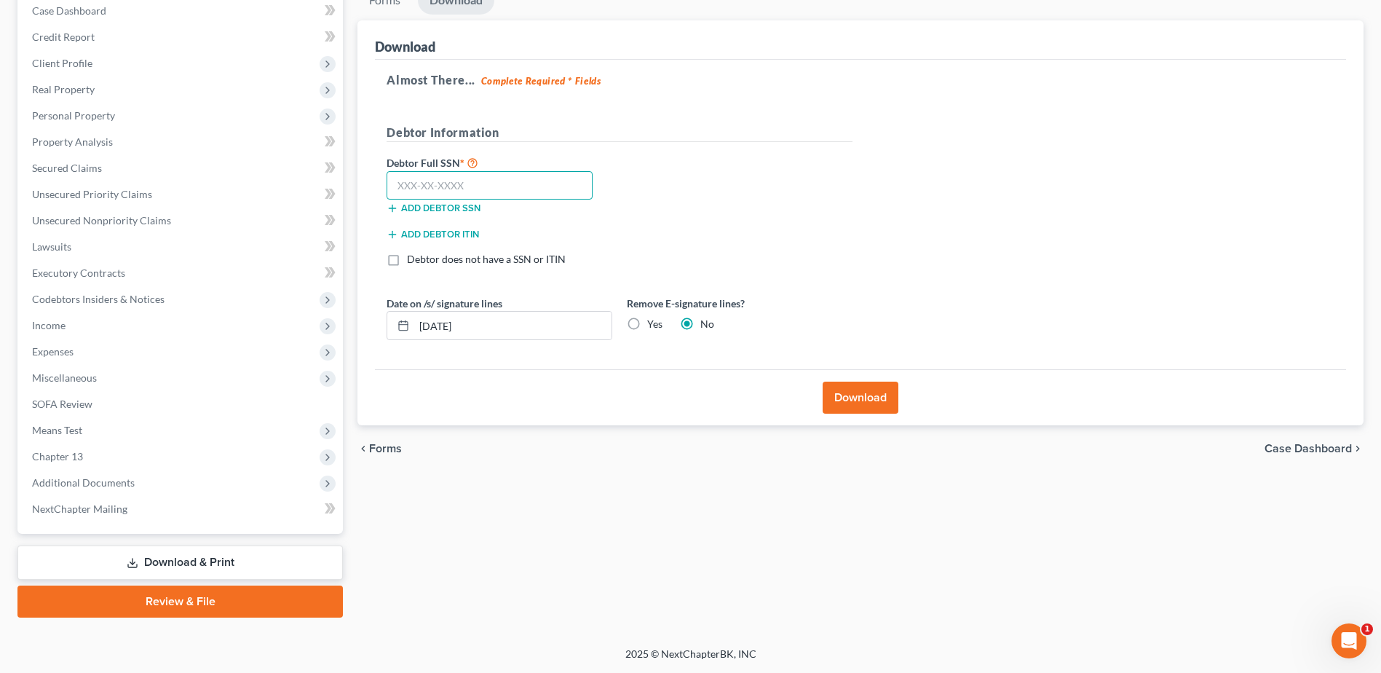
click at [494, 190] on input "text" at bounding box center [490, 185] width 206 height 29
type input "561-31-7594"
click at [647, 327] on label "Yes" at bounding box center [654, 324] width 15 height 15
click at [653, 326] on input "Yes" at bounding box center [657, 321] width 9 height 9
radio input "true"
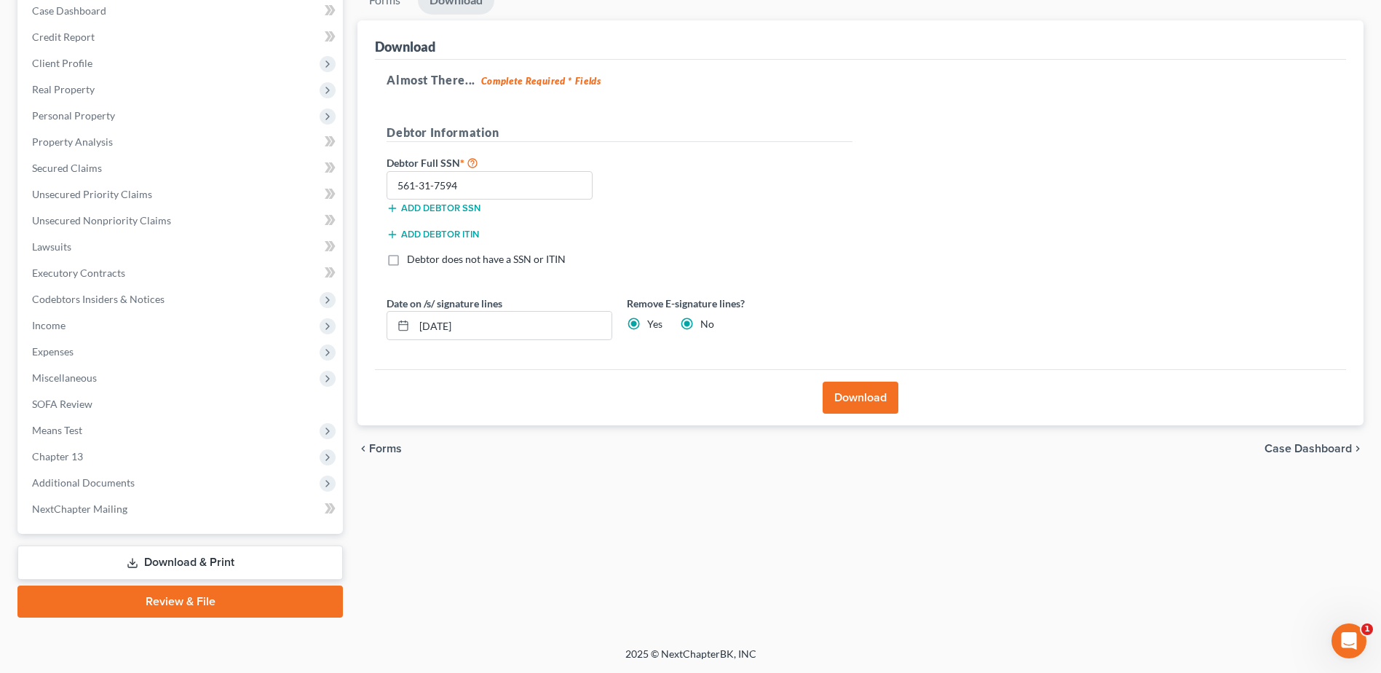
radio input "false"
drag, startPoint x: 392, startPoint y: 329, endPoint x: 367, endPoint y: 330, distance: 25.5
click at [367, 330] on div "Download Almost There... Complete Required * Fields Debtor Information Debtor F…" at bounding box center [860, 222] width 1006 height 405
click at [876, 400] on button "Download" at bounding box center [861, 397] width 76 height 32
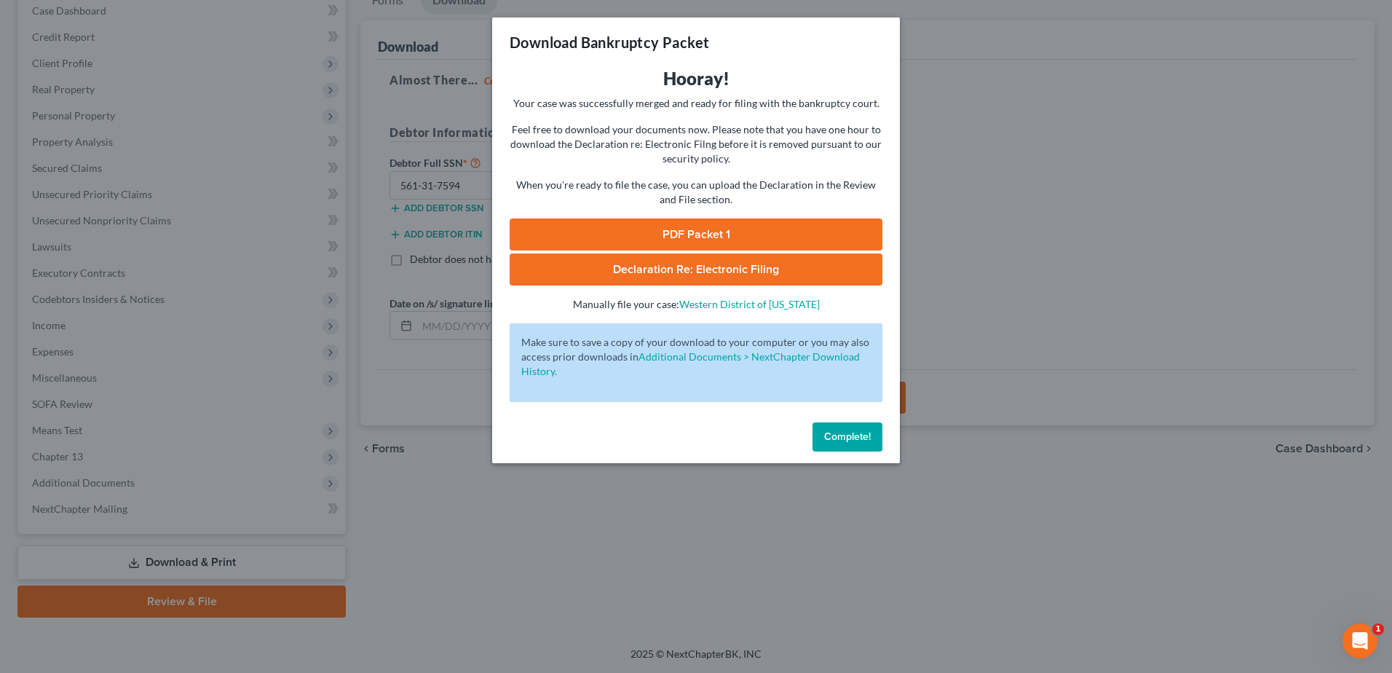
click at [694, 230] on link "PDF Packet 1" at bounding box center [696, 234] width 373 height 32
click at [715, 274] on span "Declaration Re: Electronic Filing" at bounding box center [696, 269] width 166 height 15
click at [838, 440] on span "Complete!" at bounding box center [847, 436] width 47 height 12
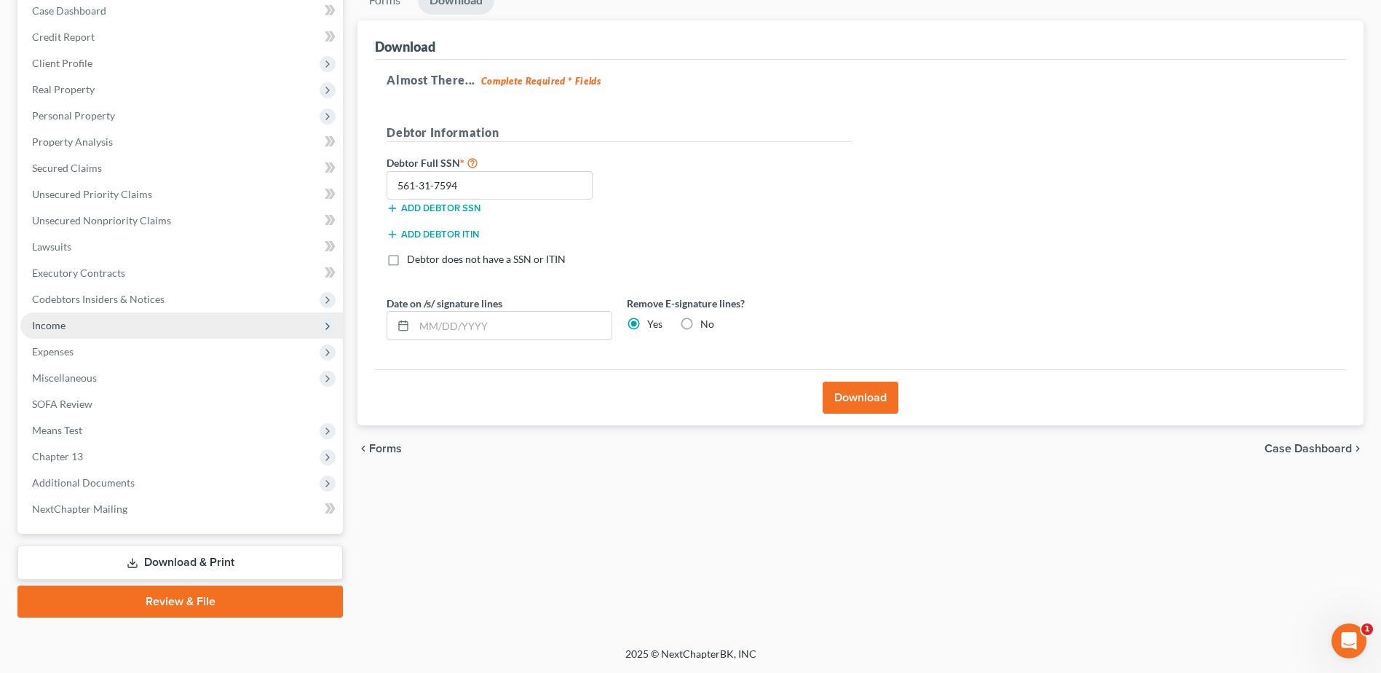
click at [55, 325] on span "Income" at bounding box center [48, 325] width 33 height 12
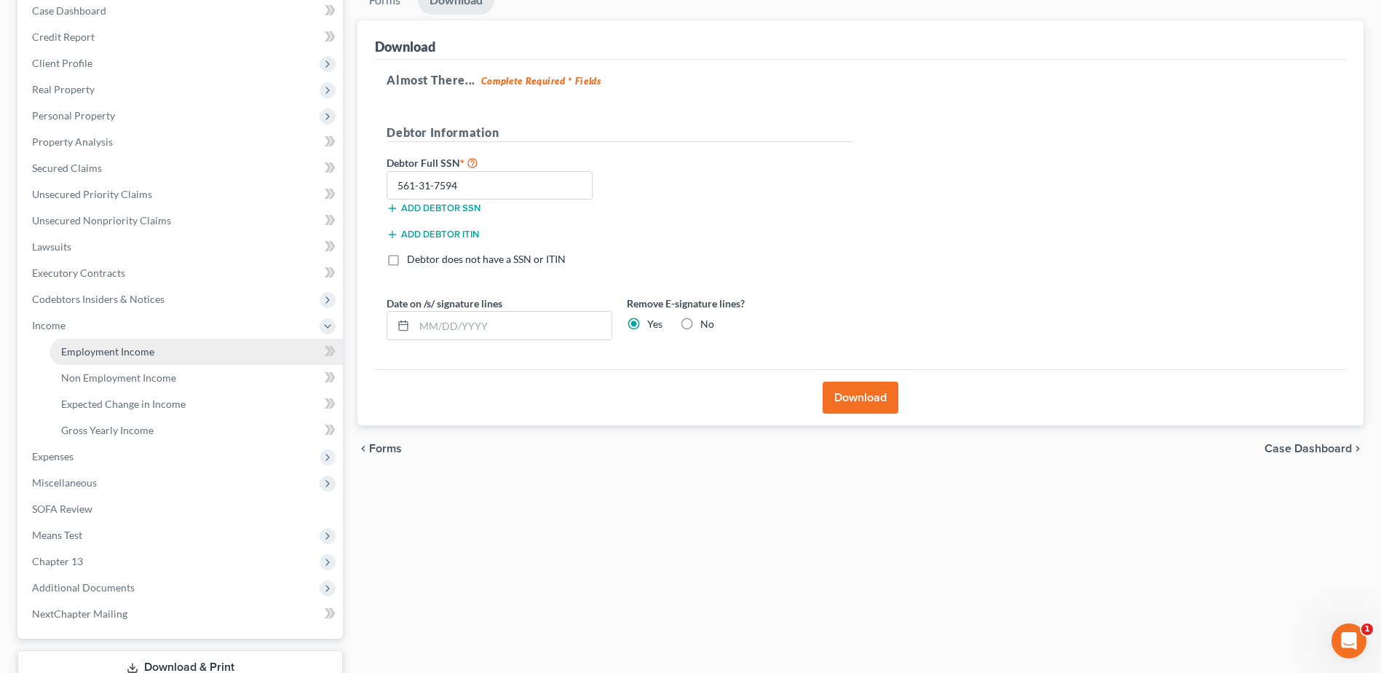
click at [74, 349] on span "Employment Income" at bounding box center [107, 351] width 93 height 12
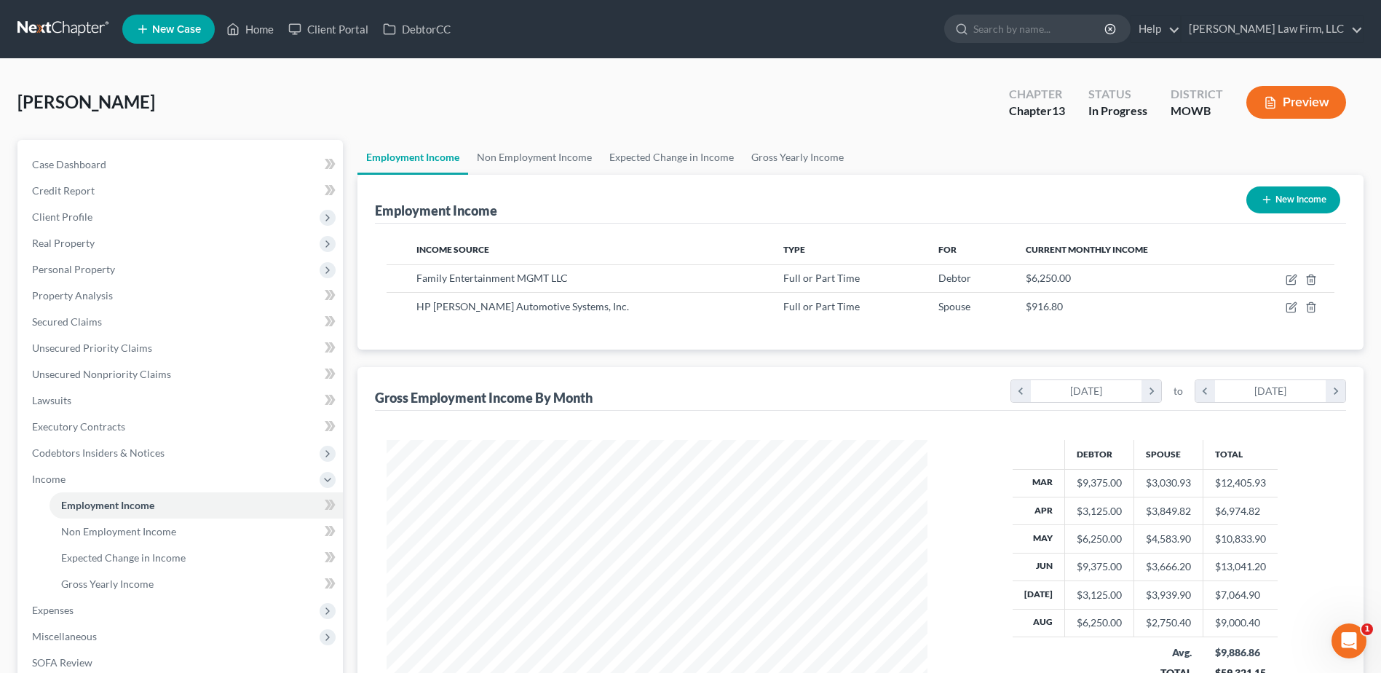
scroll to position [270, 569]
click at [523, 158] on link "Non Employment Income" at bounding box center [534, 157] width 132 height 35
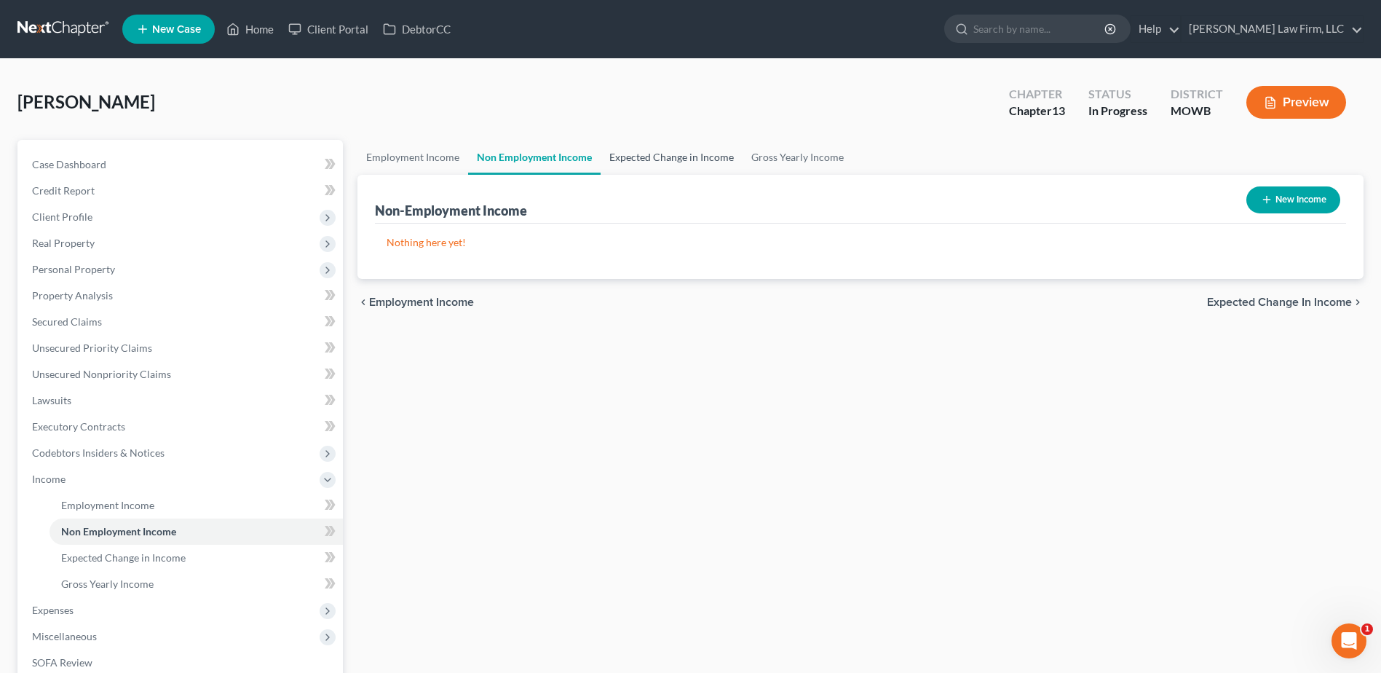
click at [636, 158] on link "Expected Change in Income" at bounding box center [672, 157] width 142 height 35
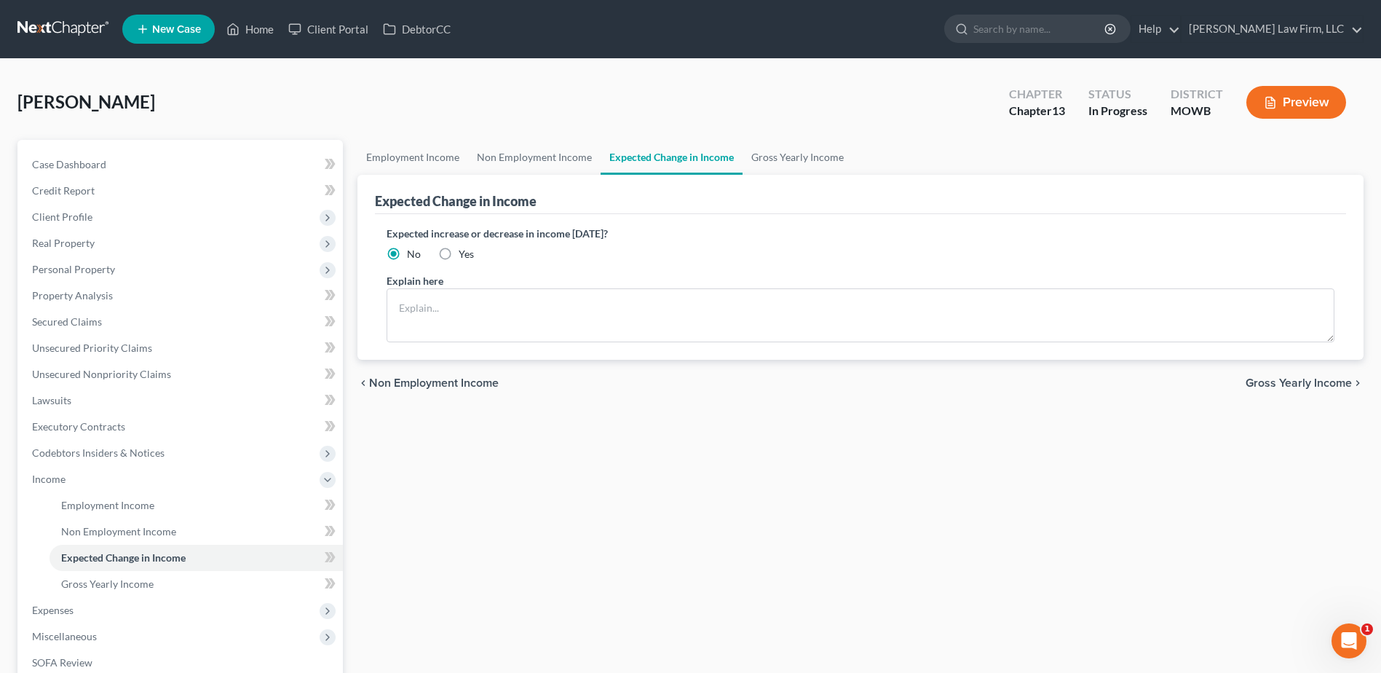
click at [705, 149] on link "Expected Change in Income" at bounding box center [672, 157] width 142 height 35
click at [416, 157] on link "Employment Income" at bounding box center [412, 157] width 111 height 35
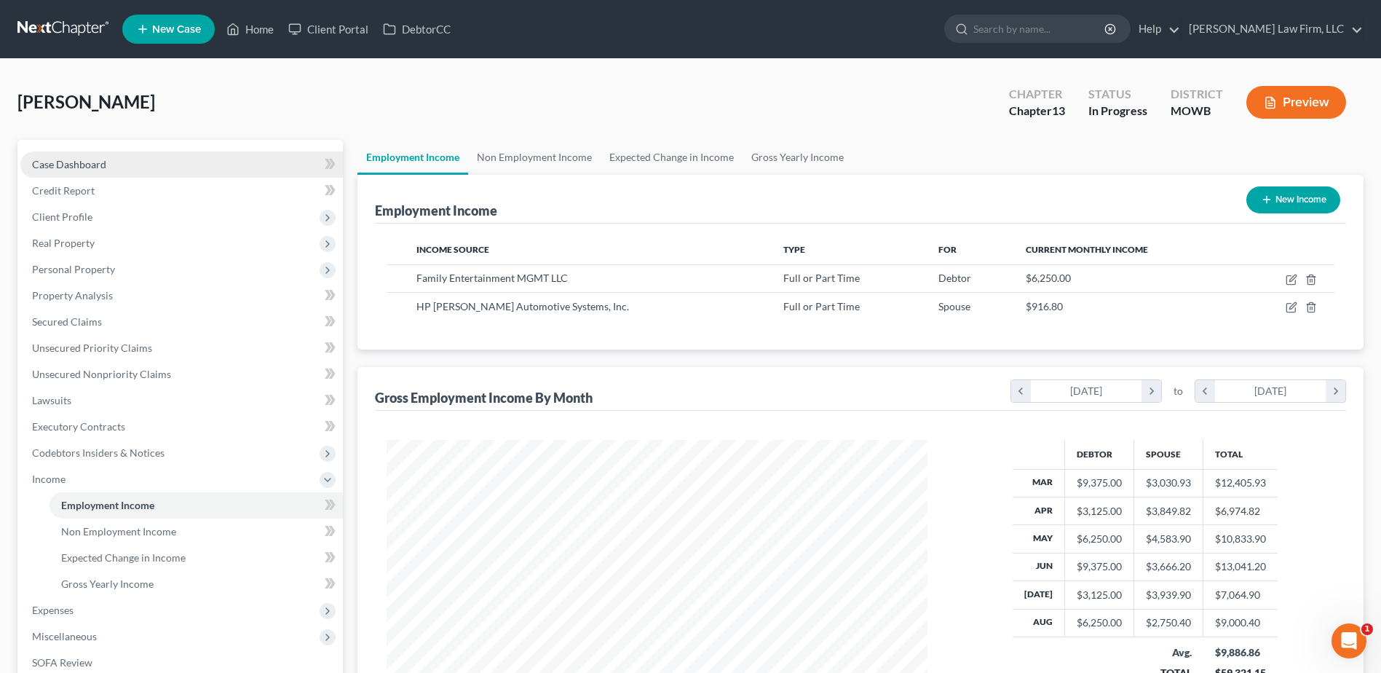
click at [58, 167] on span "Case Dashboard" at bounding box center [69, 164] width 74 height 12
select select "4"
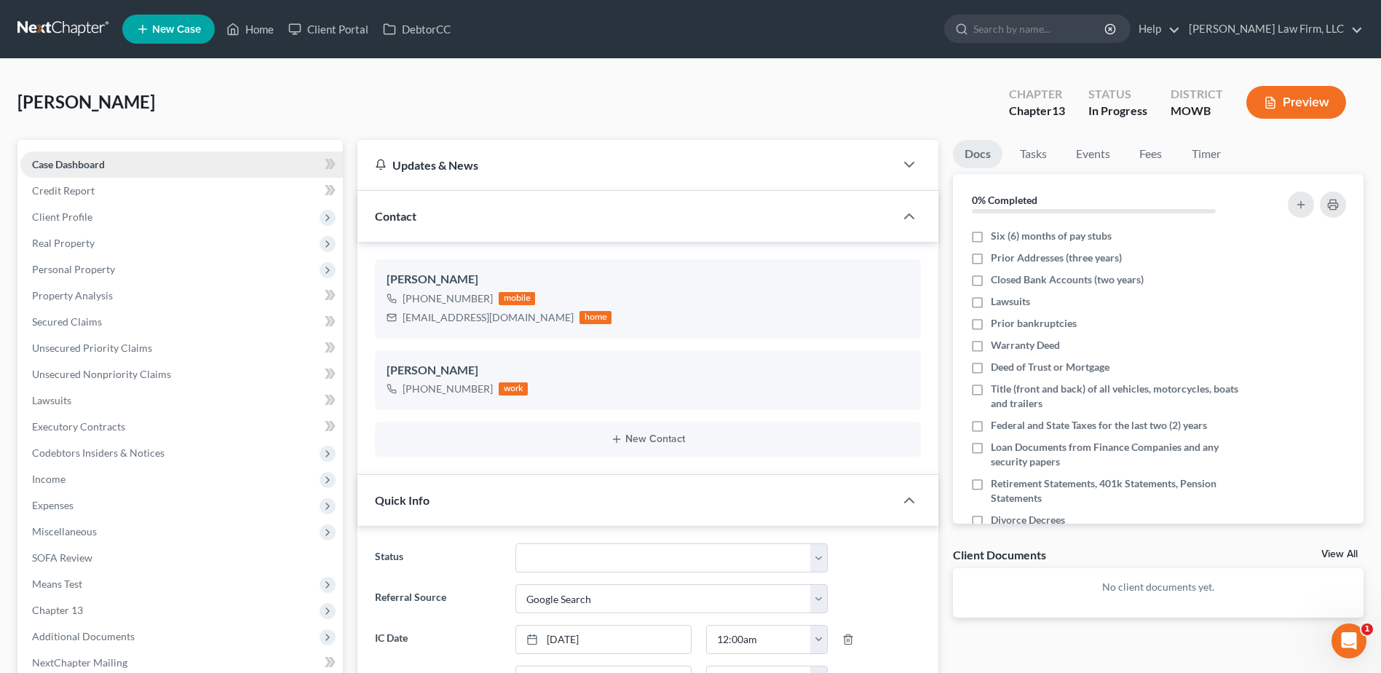
scroll to position [87, 0]
click at [49, 480] on span "Income" at bounding box center [48, 478] width 33 height 12
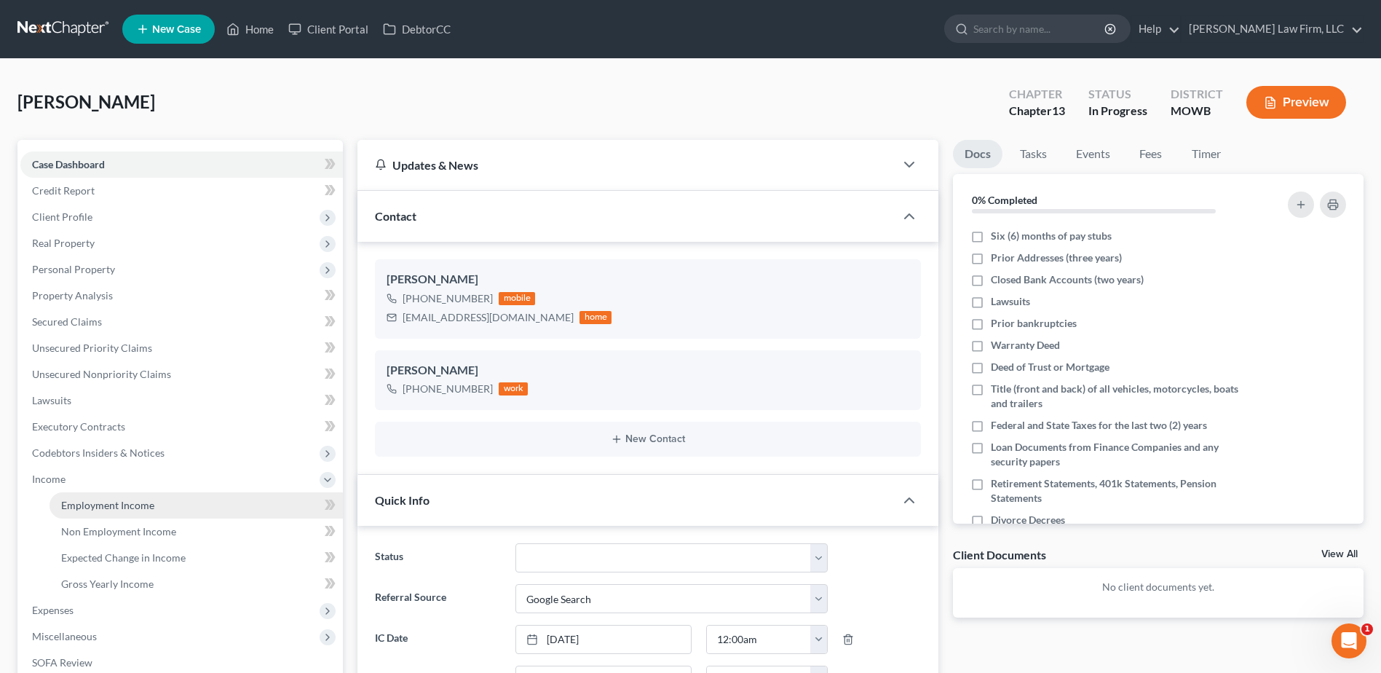
click at [90, 507] on span "Employment Income" at bounding box center [107, 505] width 93 height 12
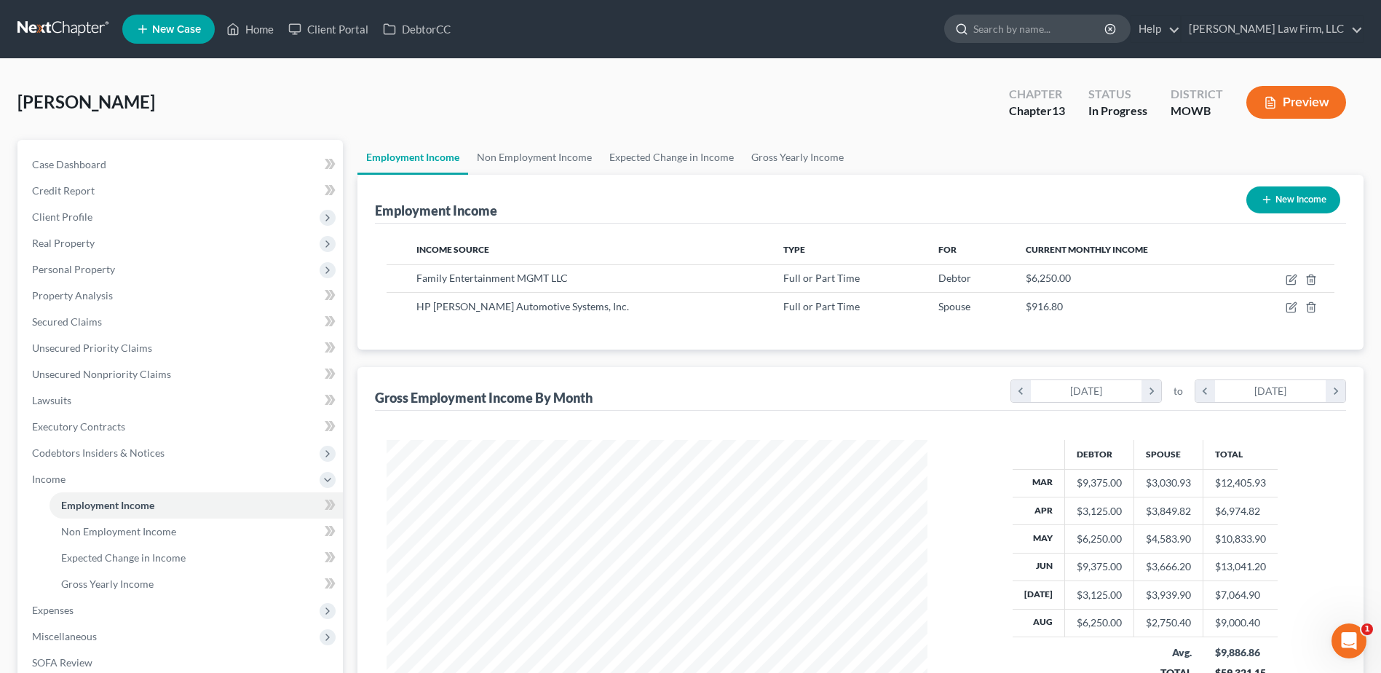
click at [1054, 32] on input "search" at bounding box center [1039, 28] width 133 height 27
type input "[PERSON_NAME]"
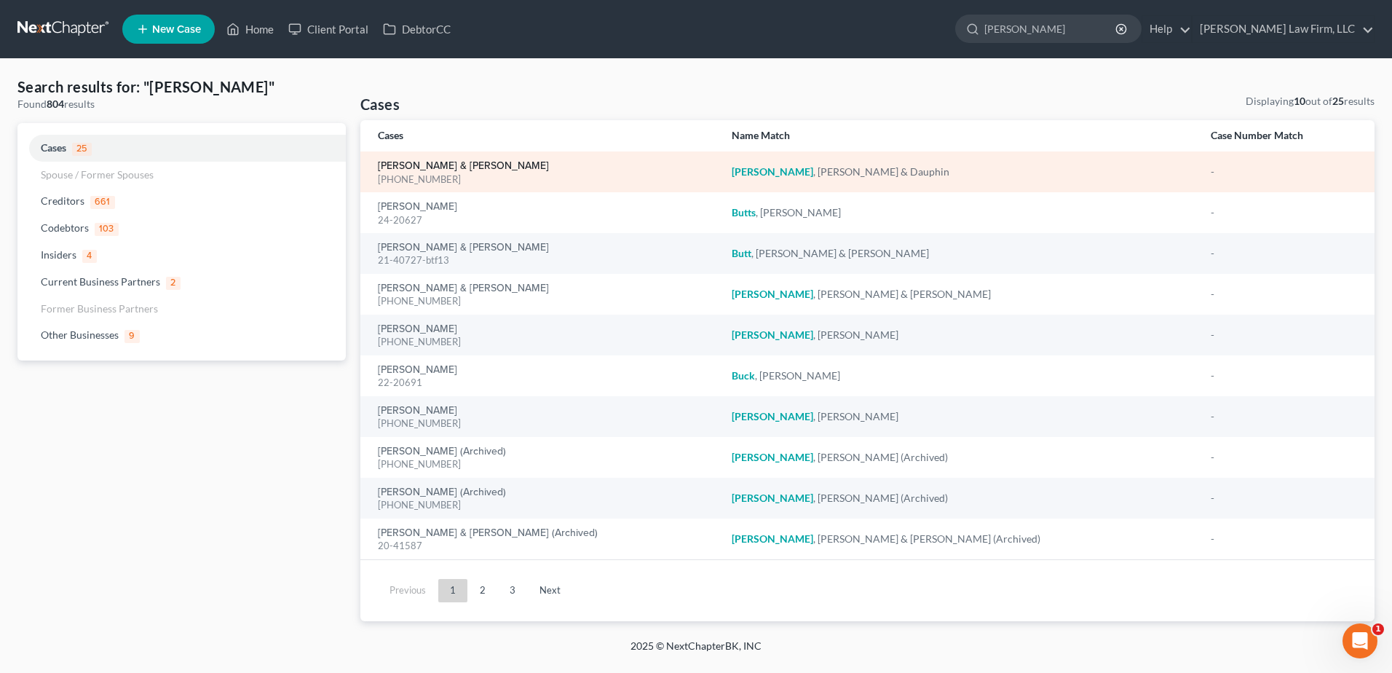
click at [473, 161] on link "[PERSON_NAME] & [PERSON_NAME]" at bounding box center [463, 166] width 171 height 10
select select "6"
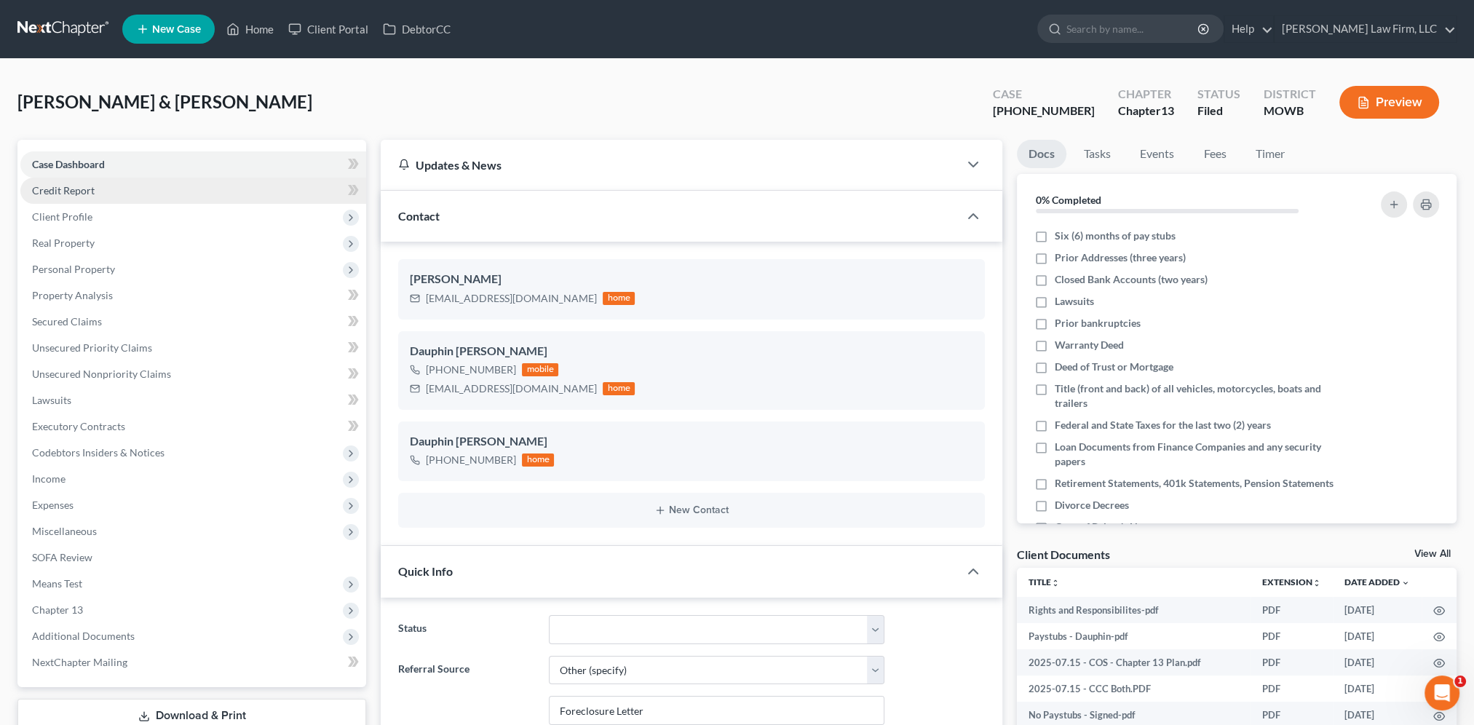
drag, startPoint x: 64, startPoint y: 204, endPoint x: 65, endPoint y: 186, distance: 17.5
click at [64, 204] on span "Client Profile" at bounding box center [193, 217] width 346 height 26
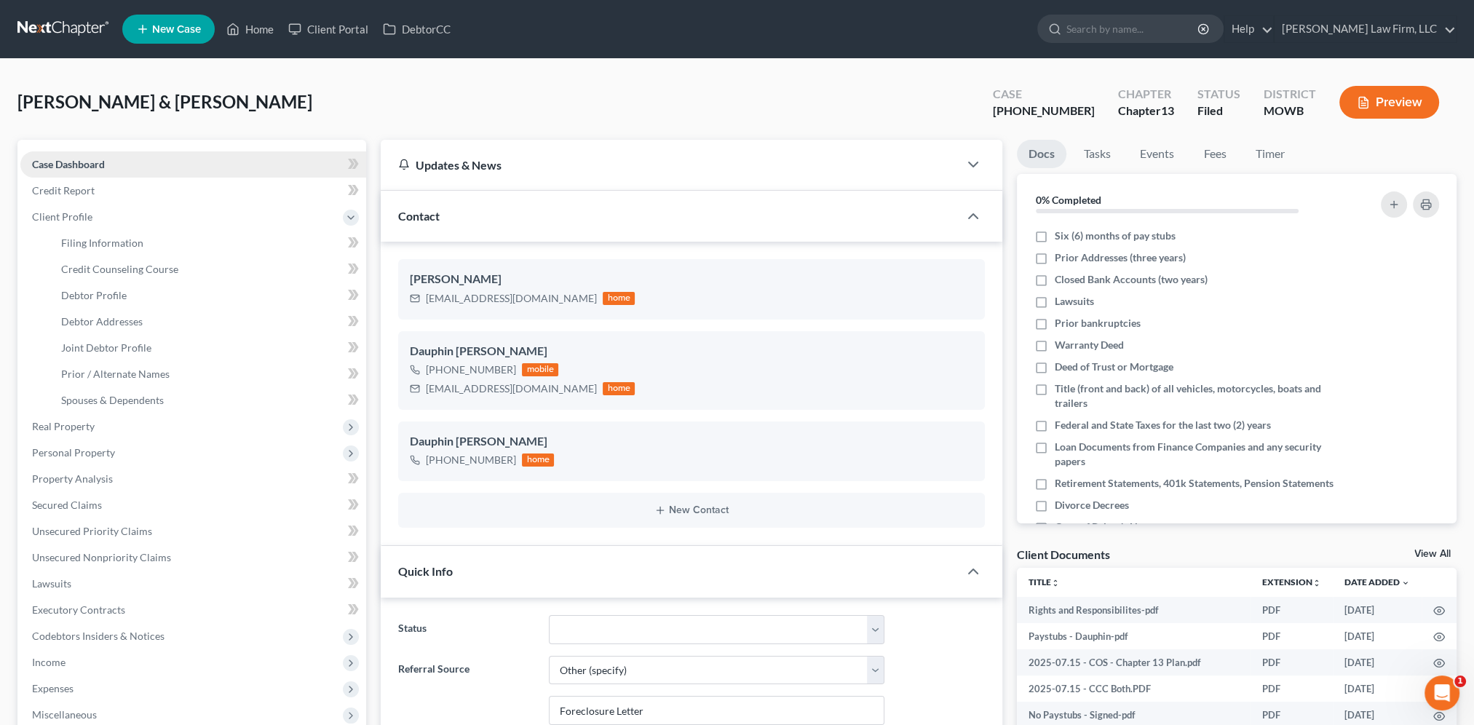
click at [68, 162] on span "Case Dashboard" at bounding box center [68, 164] width 73 height 12
click at [77, 241] on span "Filing Information" at bounding box center [102, 243] width 82 height 12
select select "1"
select select "3"
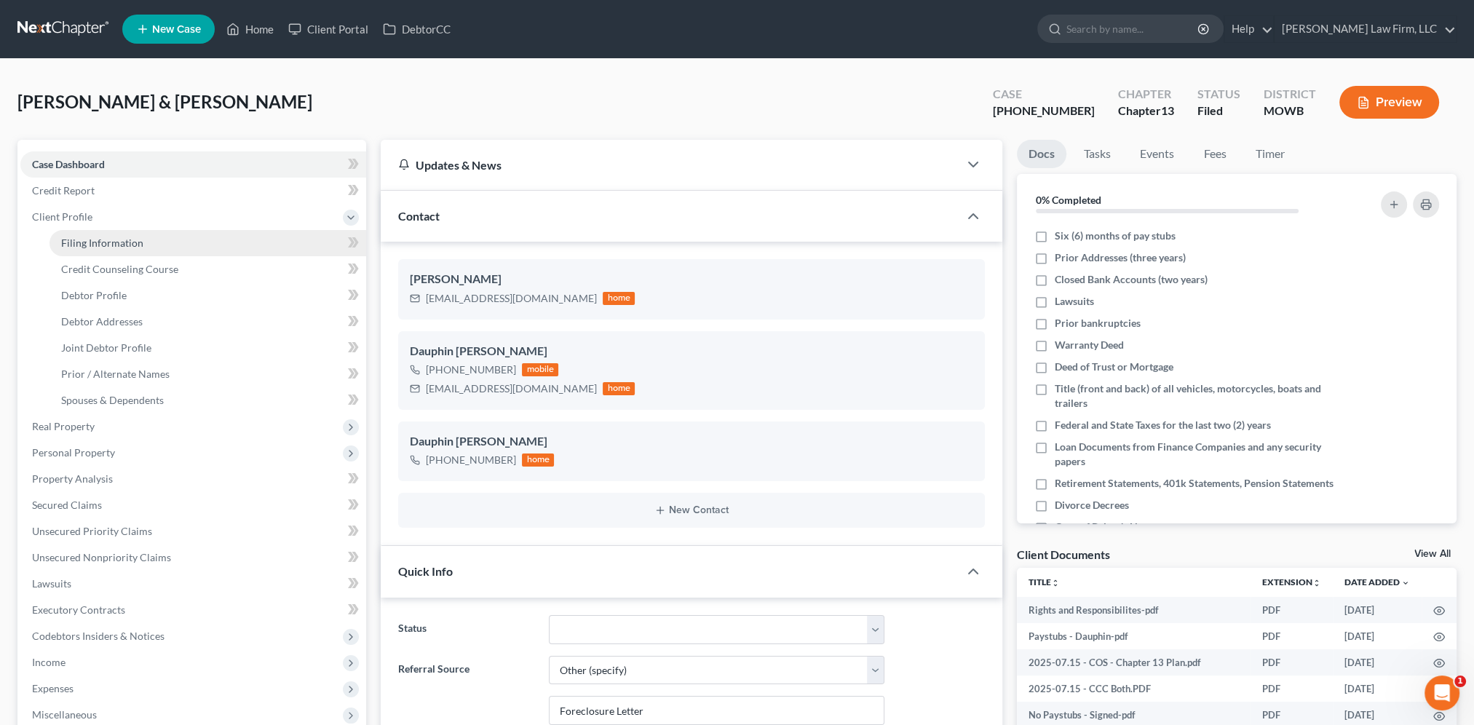
select select "46"
select select "0"
select select "26"
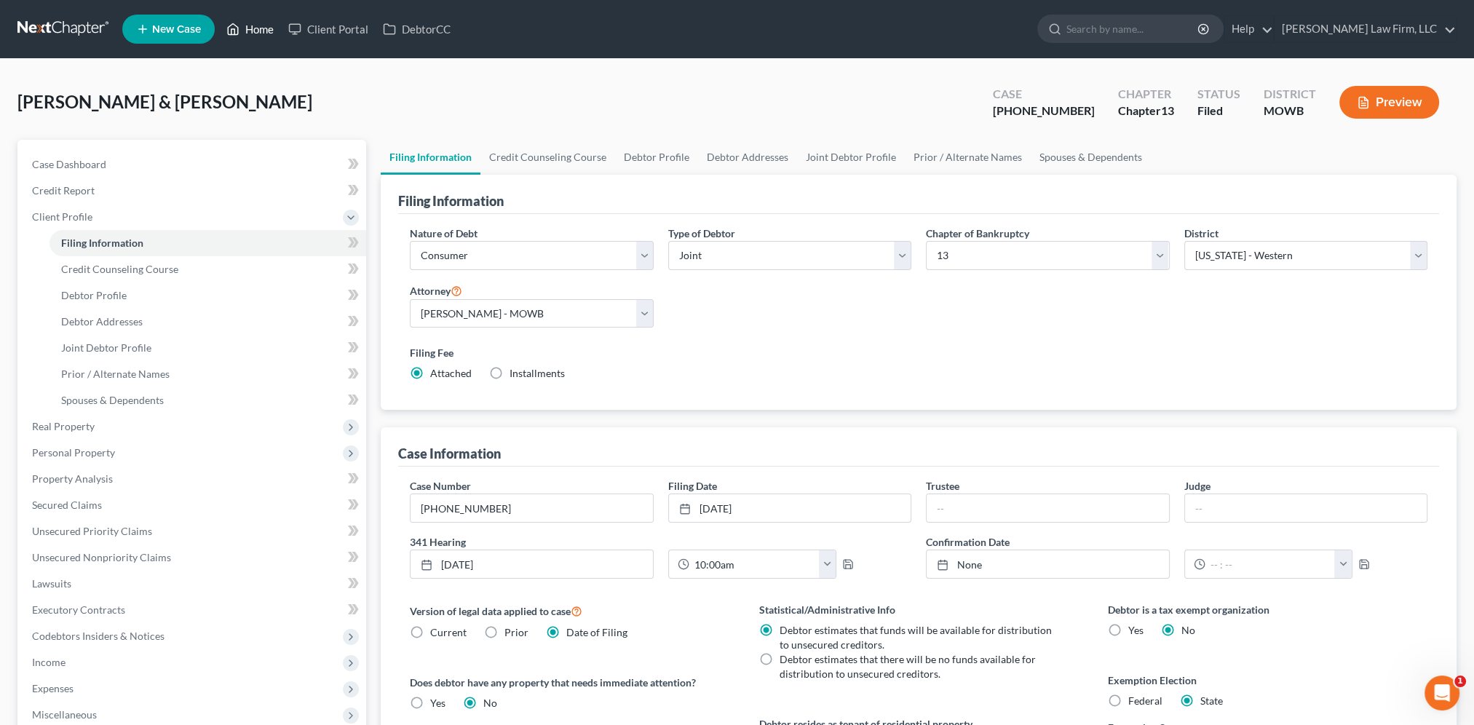
click at [256, 28] on link "Home" at bounding box center [250, 29] width 62 height 26
